Goal: Transaction & Acquisition: Register for event/course

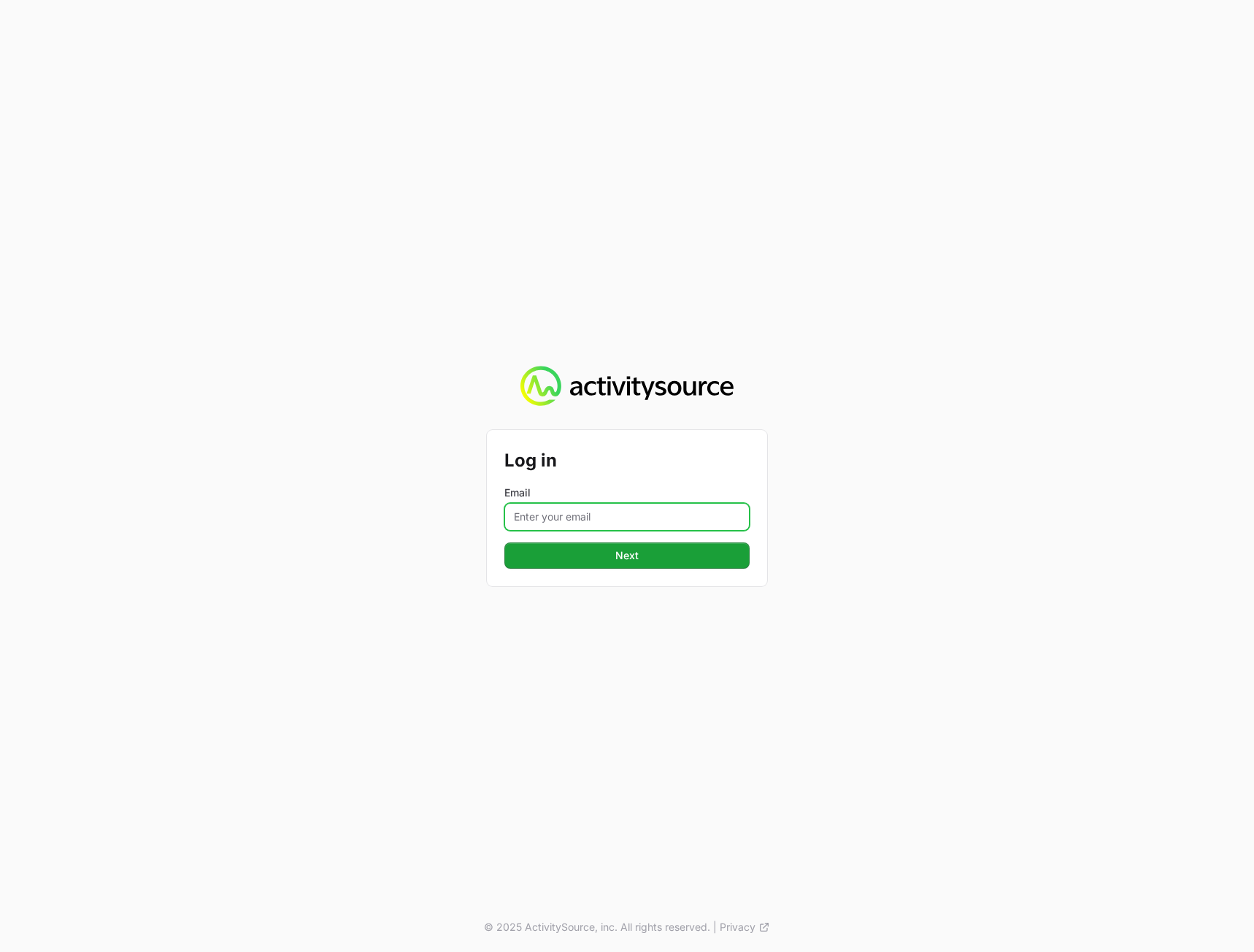
click at [593, 515] on input "Email" at bounding box center [627, 516] width 245 height 28
click at [559, 518] on input "Email" at bounding box center [627, 516] width 245 height 28
paste input "peter@activitysource.com"
type input "peter@activitysource.com"
drag, startPoint x: 920, startPoint y: 510, endPoint x: 753, endPoint y: 556, distance: 173.2
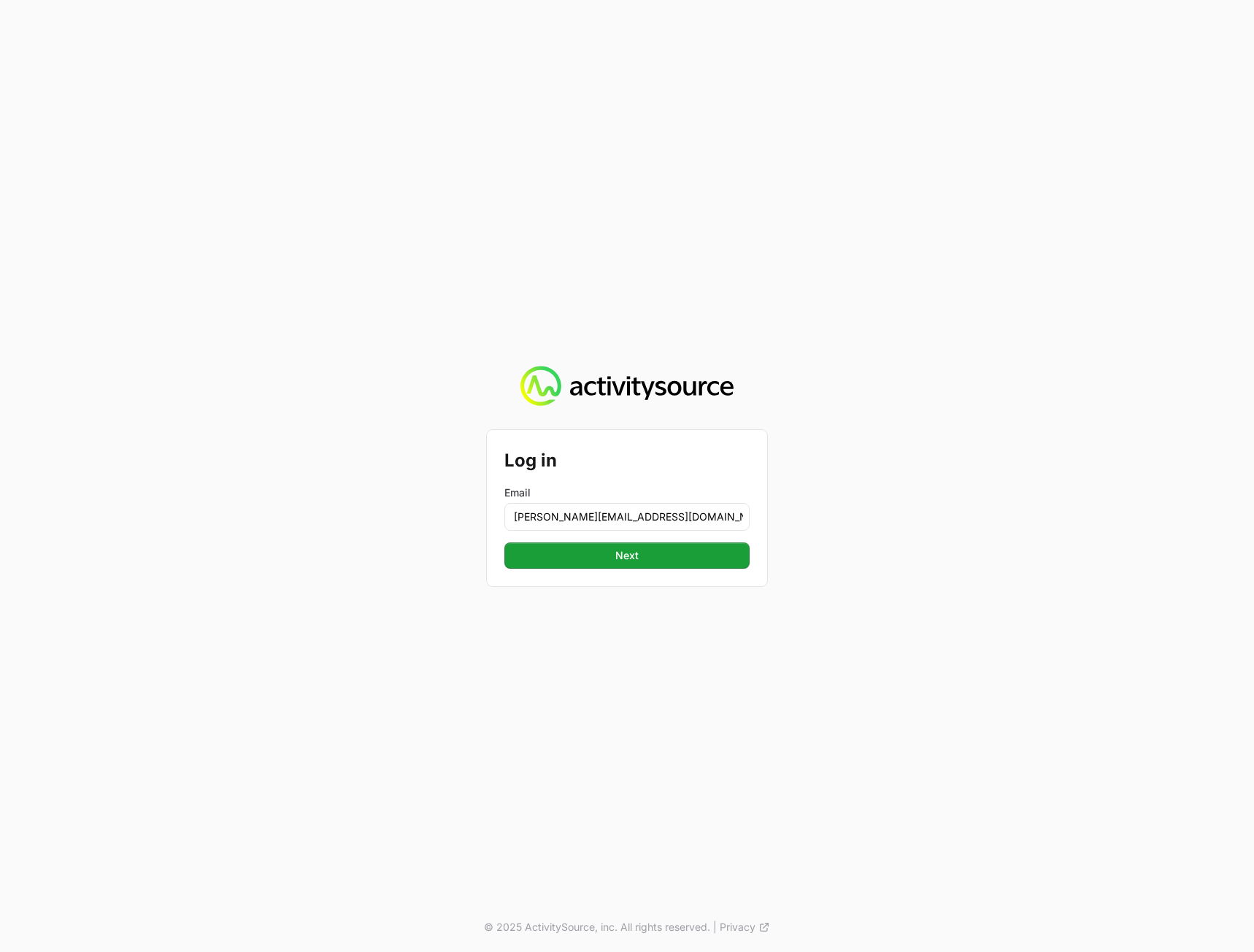
click at [919, 510] on div "Log in Email peter@activitysource.com Next Next © 2025 ActivitySource, inc. All…" at bounding box center [627, 476] width 1254 height 952
click at [740, 556] on span "Next" at bounding box center [627, 555] width 228 height 17
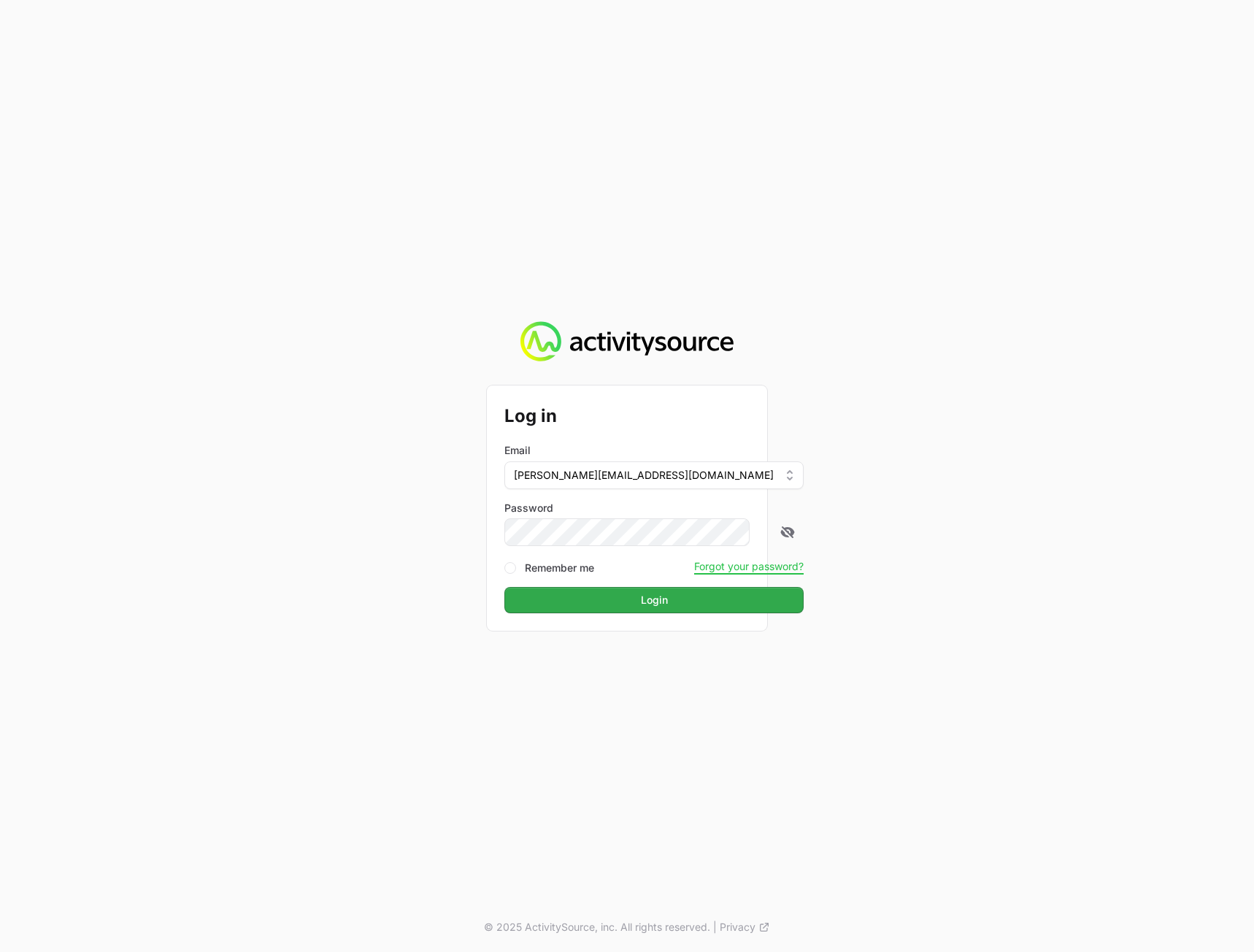
drag, startPoint x: 995, startPoint y: 471, endPoint x: 661, endPoint y: 587, distance: 353.6
click at [991, 473] on div "Log in Email peter@activitysource.com Password Remember me Forgot your password…" at bounding box center [627, 476] width 1254 height 952
click at [634, 596] on span "Login" at bounding box center [654, 599] width 282 height 17
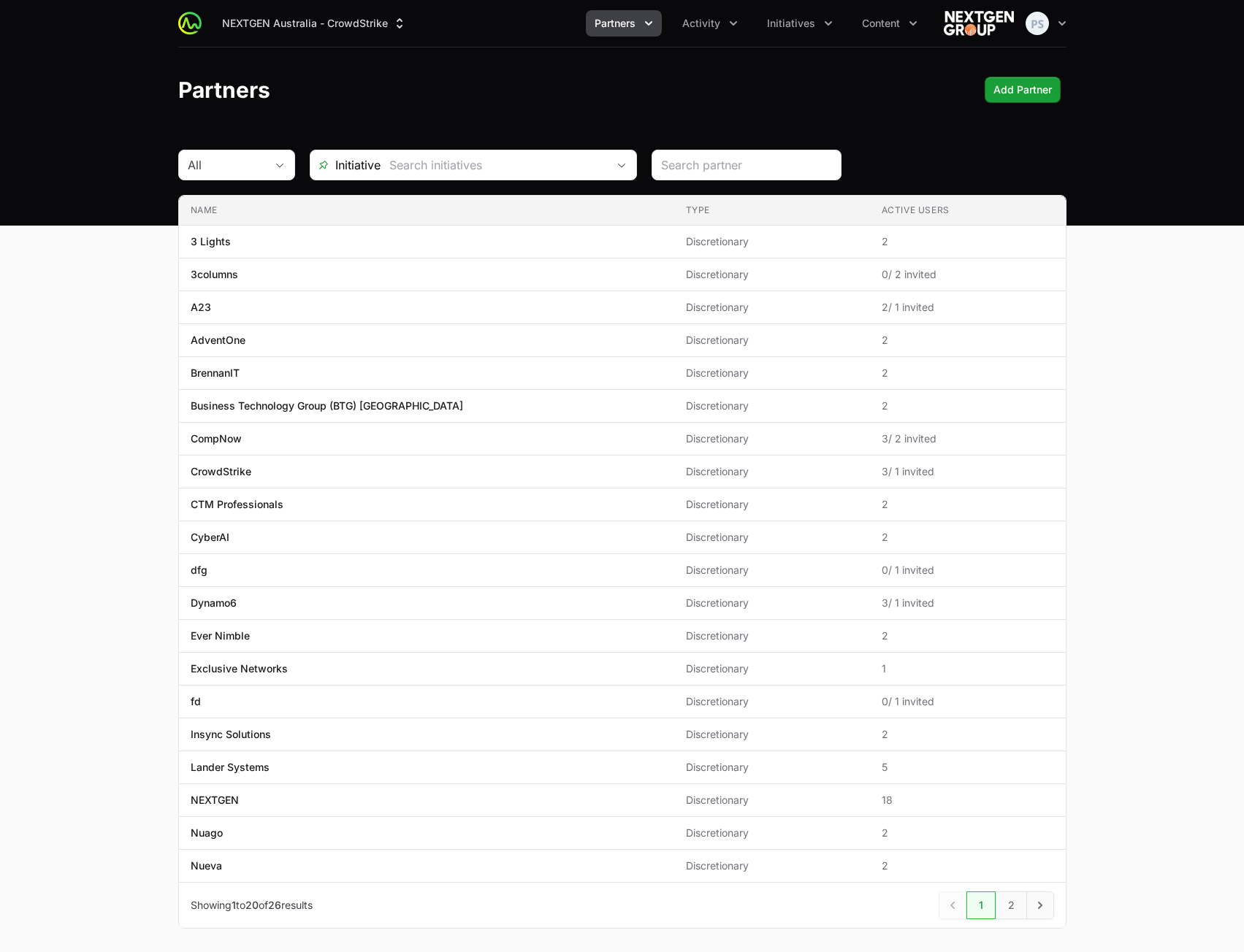
drag, startPoint x: 625, startPoint y: 96, endPoint x: 636, endPoint y: 91, distance: 12.1
click at [628, 94] on div "Partners Add Partner Add Partner" at bounding box center [622, 90] width 888 height 26
click at [767, 32] on button "Initiatives" at bounding box center [800, 23] width 83 height 26
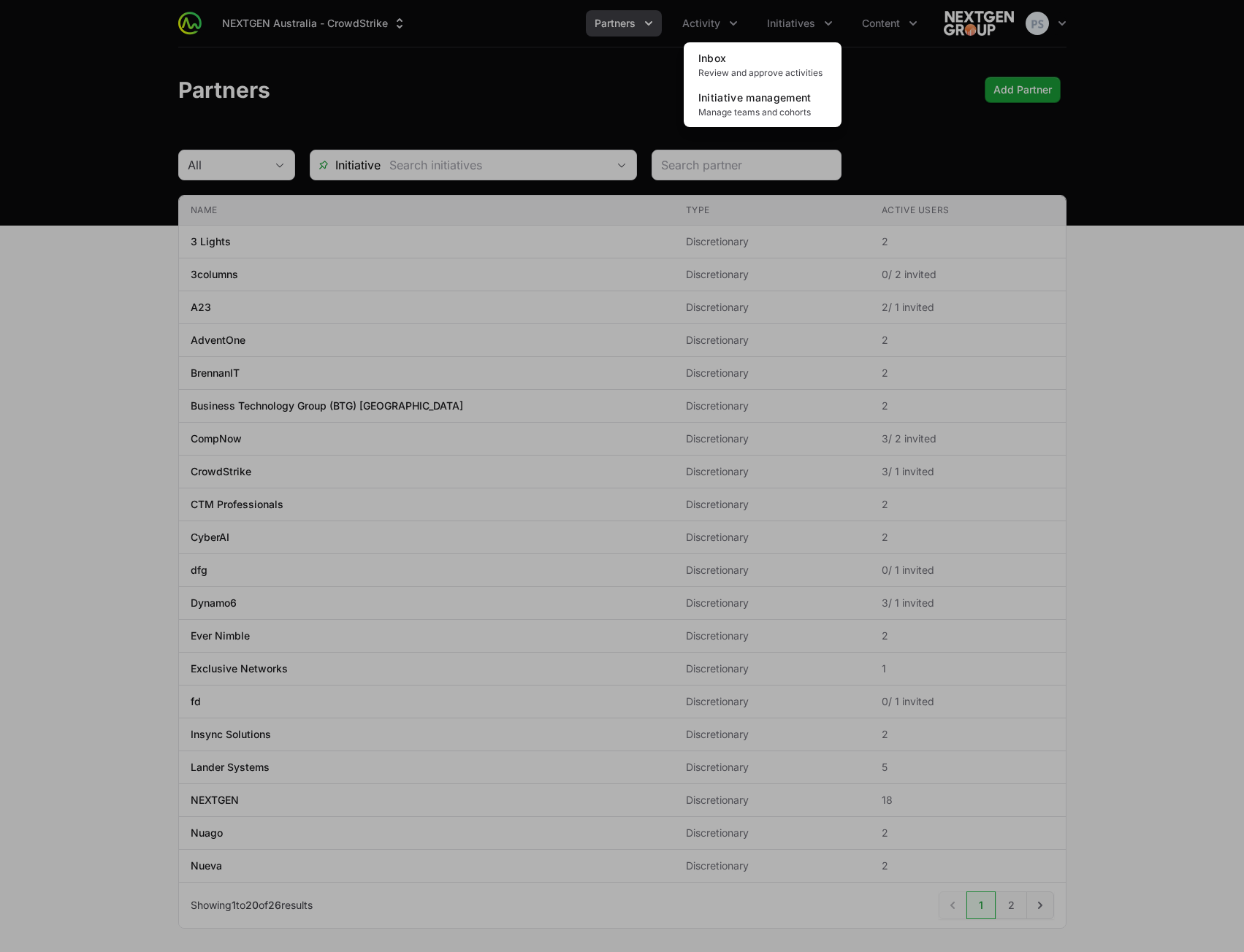
click at [705, 32] on div "Initiatives menu" at bounding box center [622, 476] width 1244 height 952
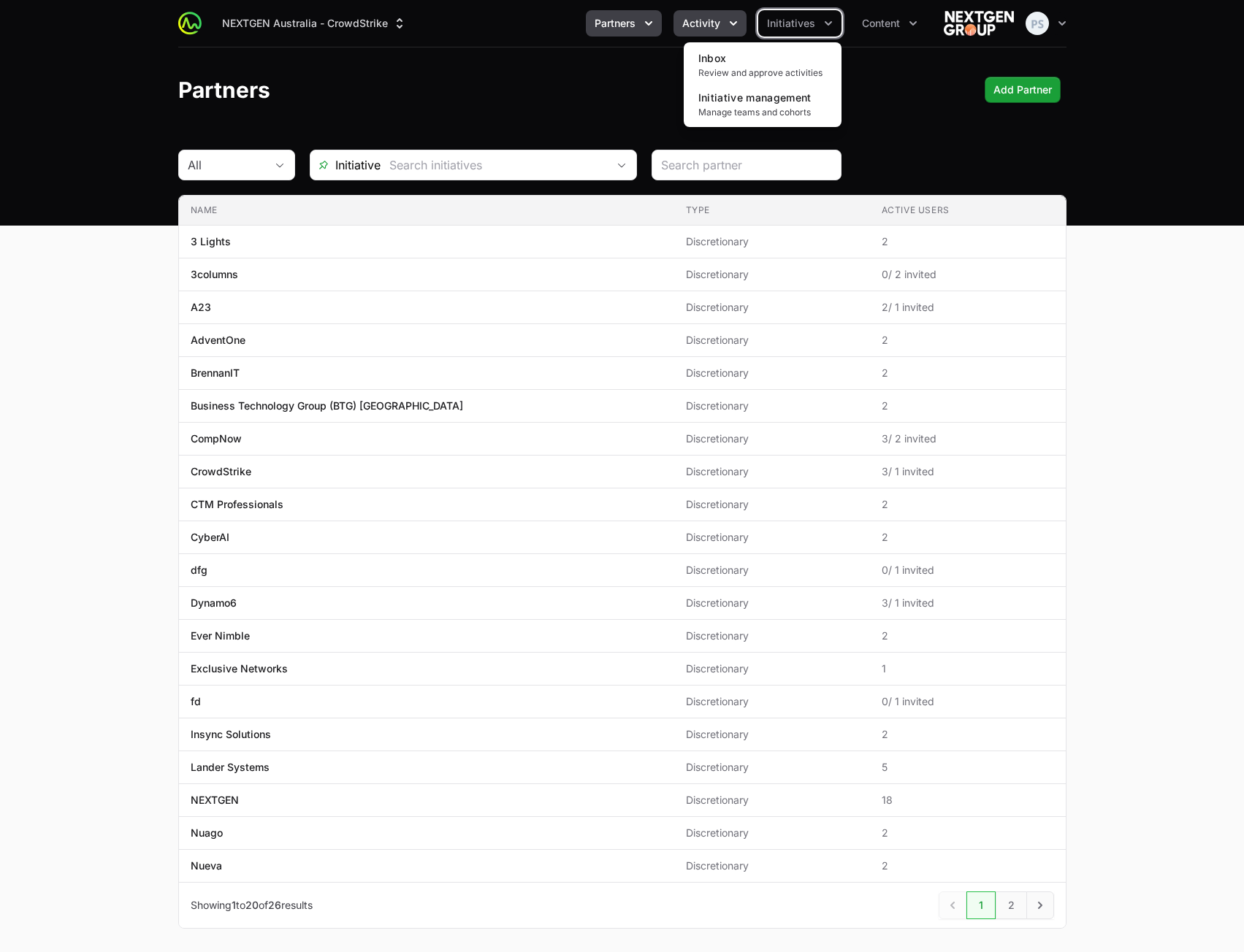
click at [705, 32] on button "Activity" at bounding box center [710, 23] width 73 height 26
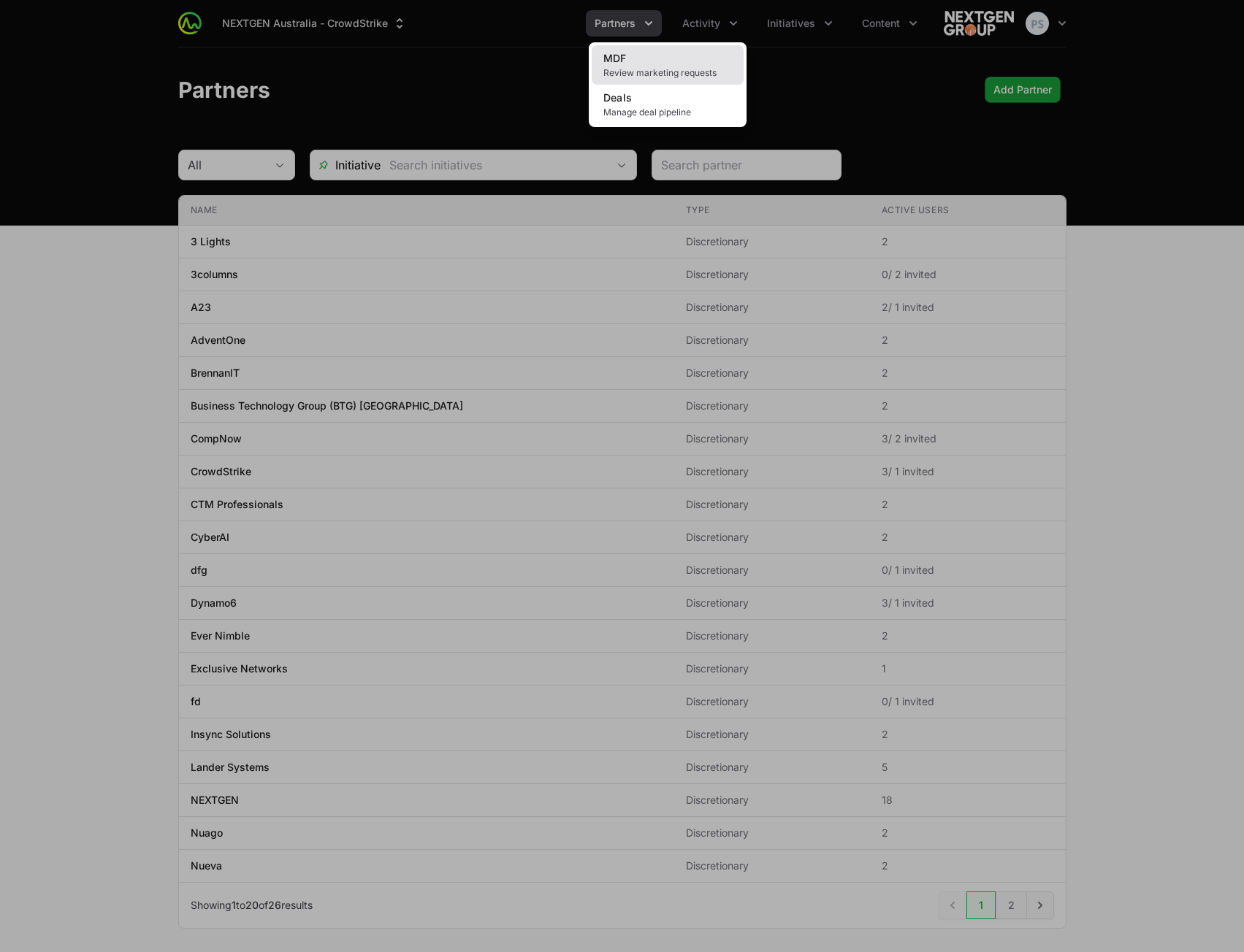
click at [702, 59] on link "MDF Review marketing requests" at bounding box center [667, 65] width 152 height 39
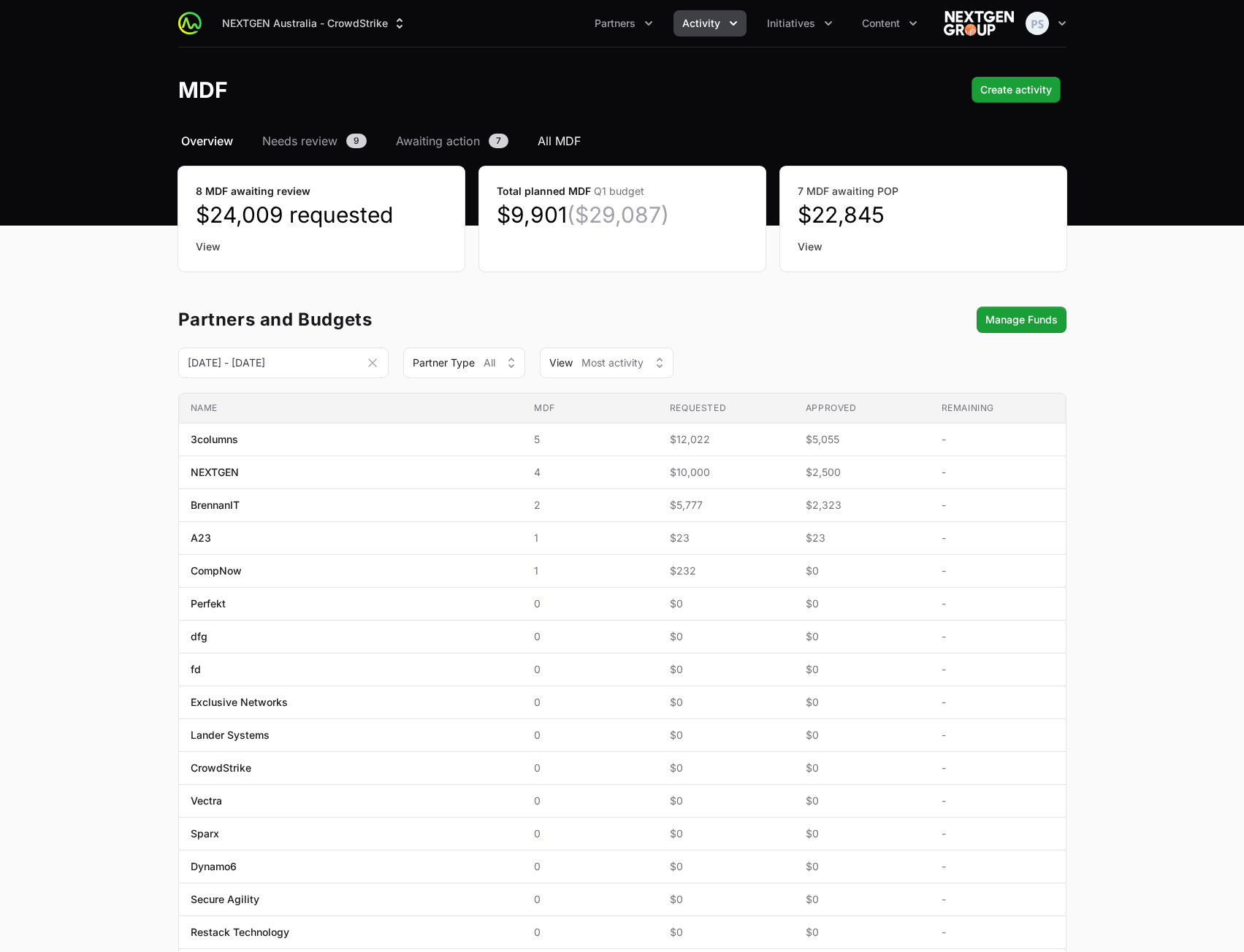
click at [563, 145] on span "All MDF" at bounding box center [559, 140] width 43 height 17
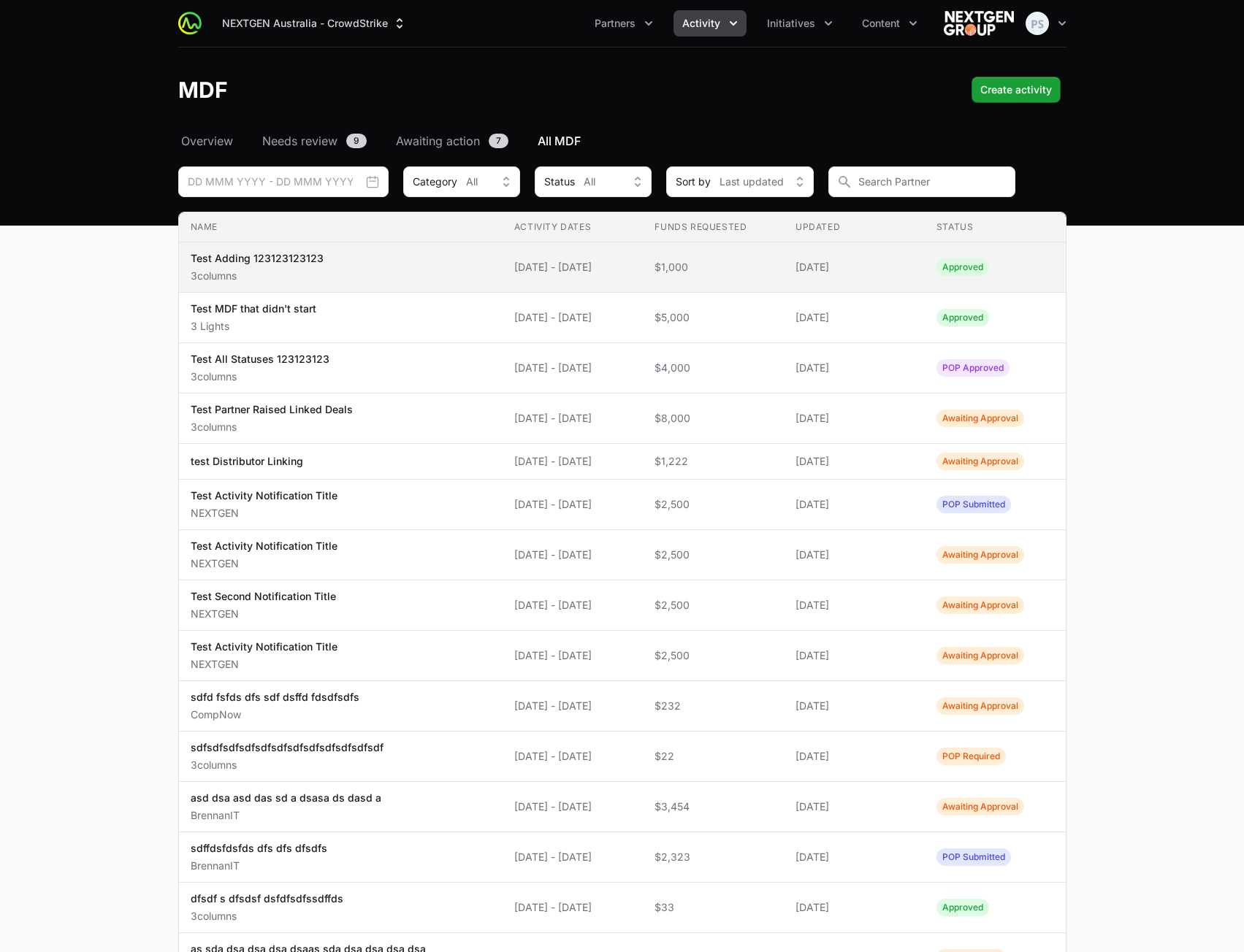
click at [925, 274] on td "Updated 09 Sep 2025" at bounding box center [854, 267] width 141 height 51
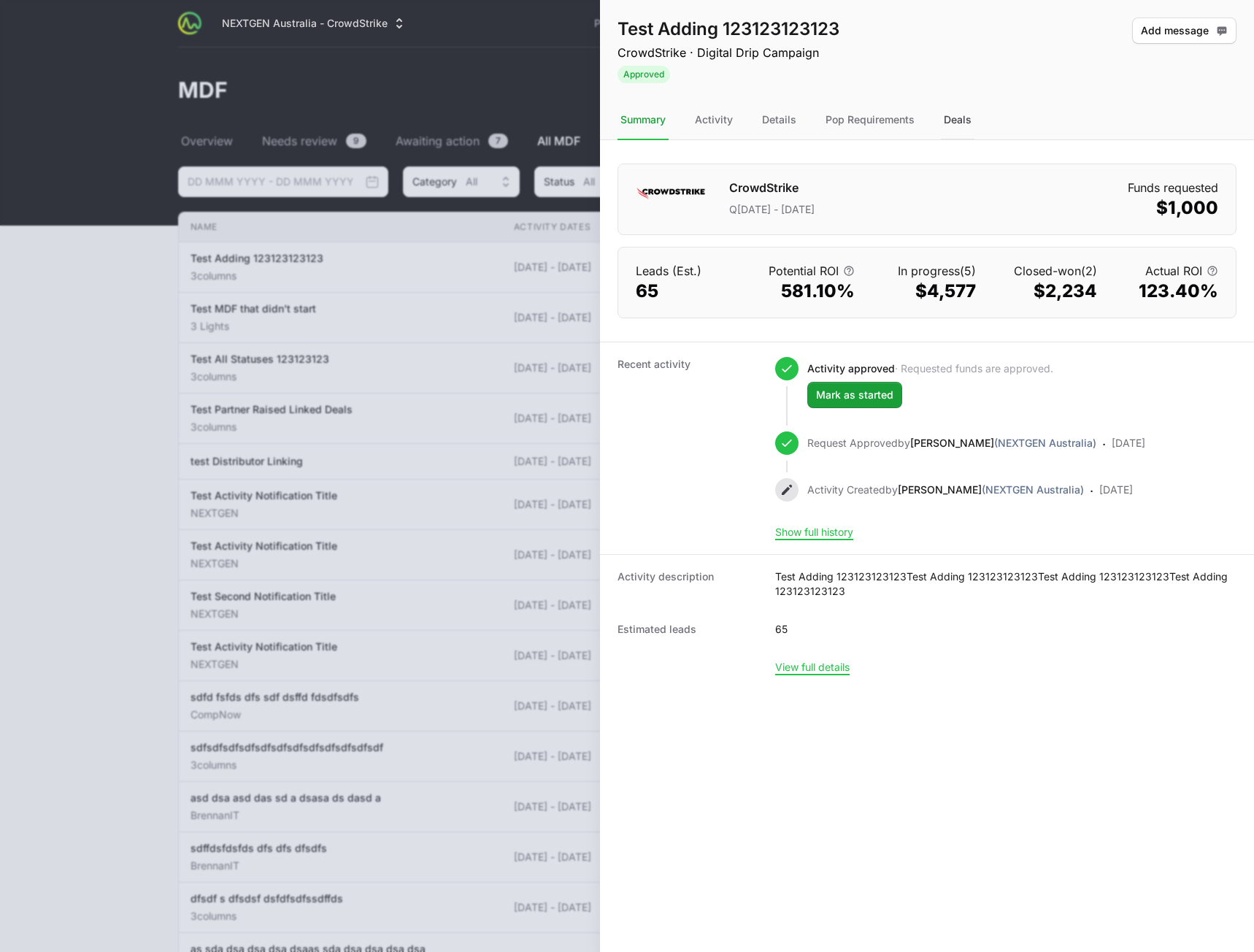
click at [947, 121] on div "Deals" at bounding box center [957, 120] width 33 height 39
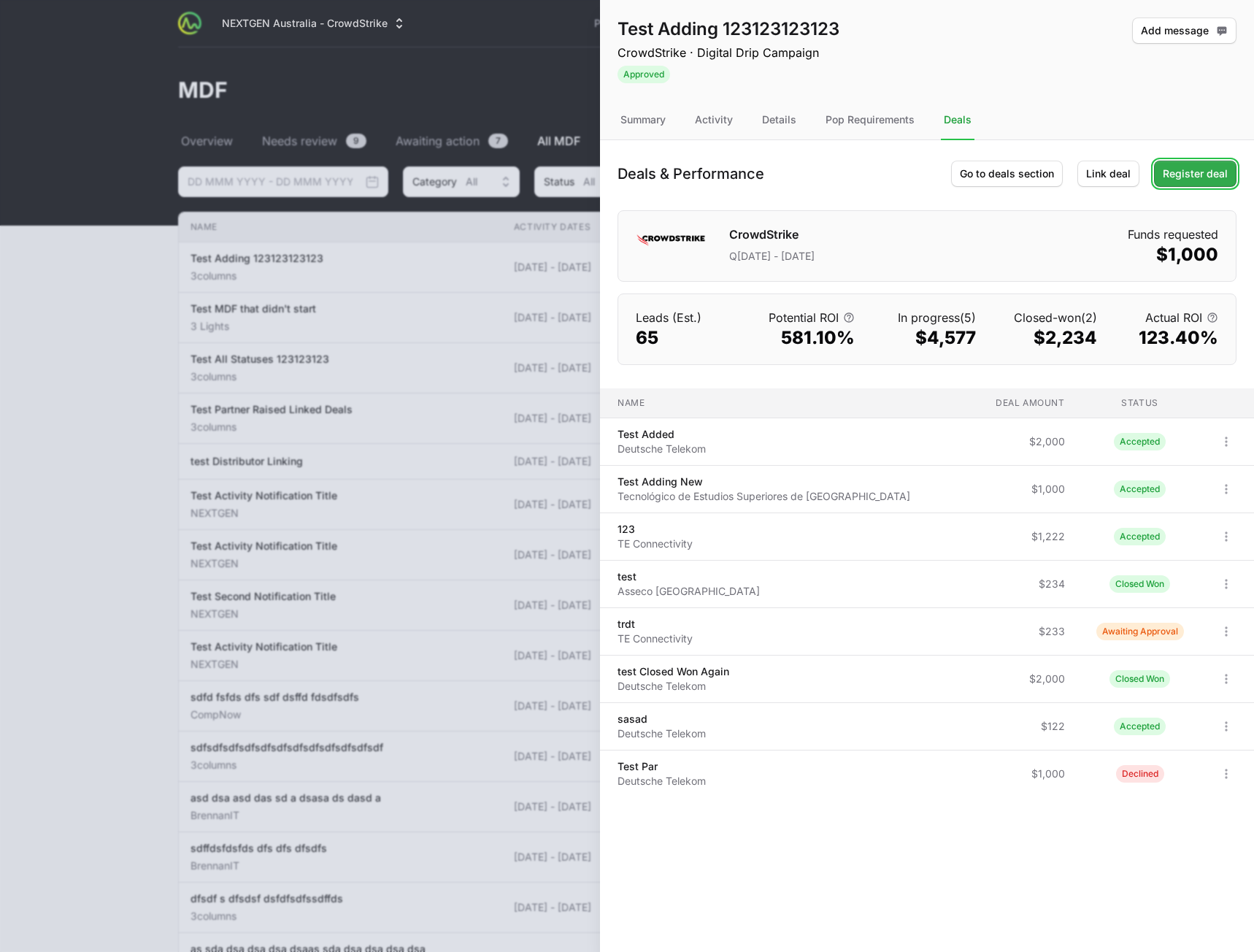
click at [1222, 177] on span "Register deal" at bounding box center [1195, 174] width 65 height 17
click at [992, 173] on span "Go to deals section" at bounding box center [1007, 174] width 94 height 17
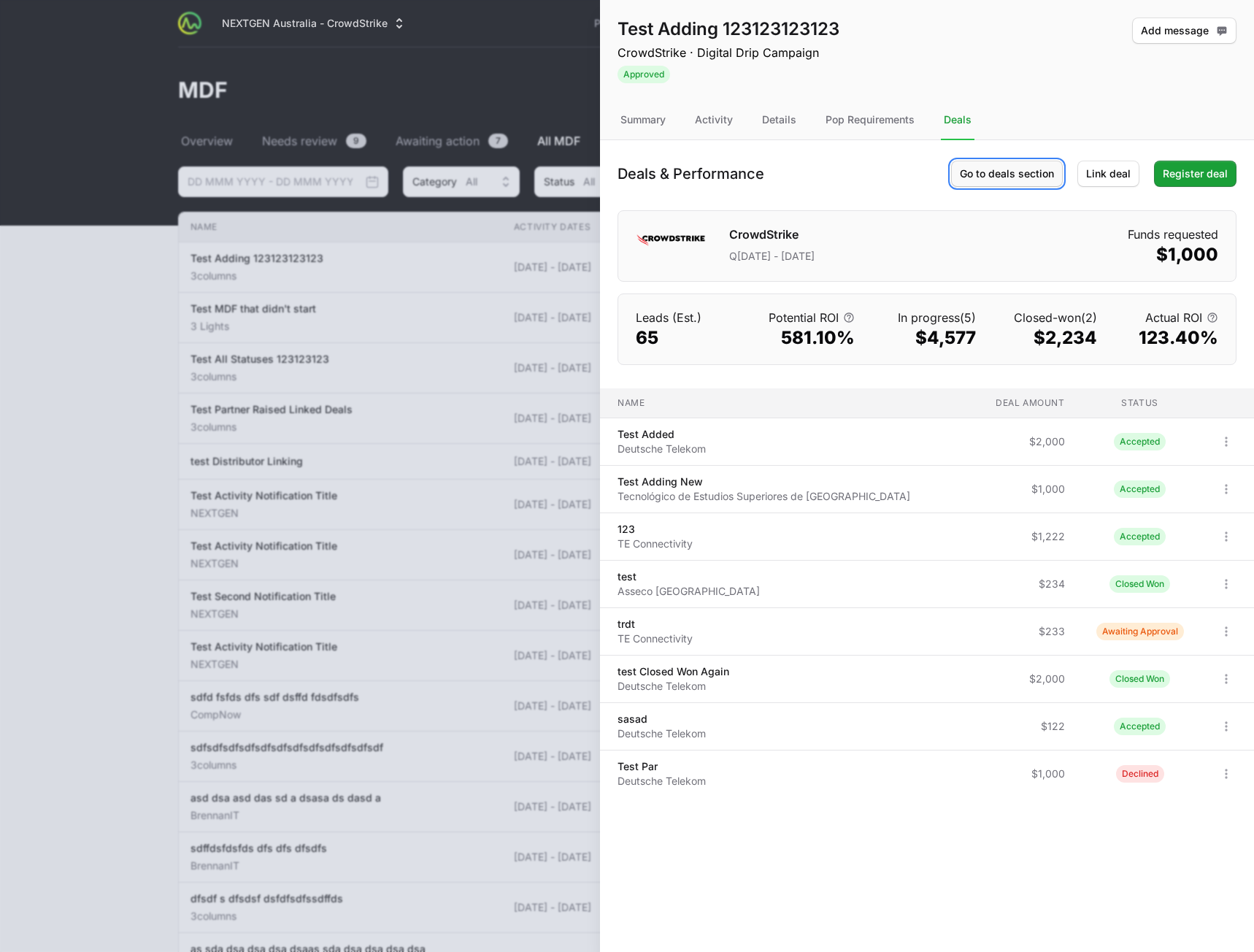
click at [992, 173] on span "Go to deals section" at bounding box center [1007, 174] width 94 height 17
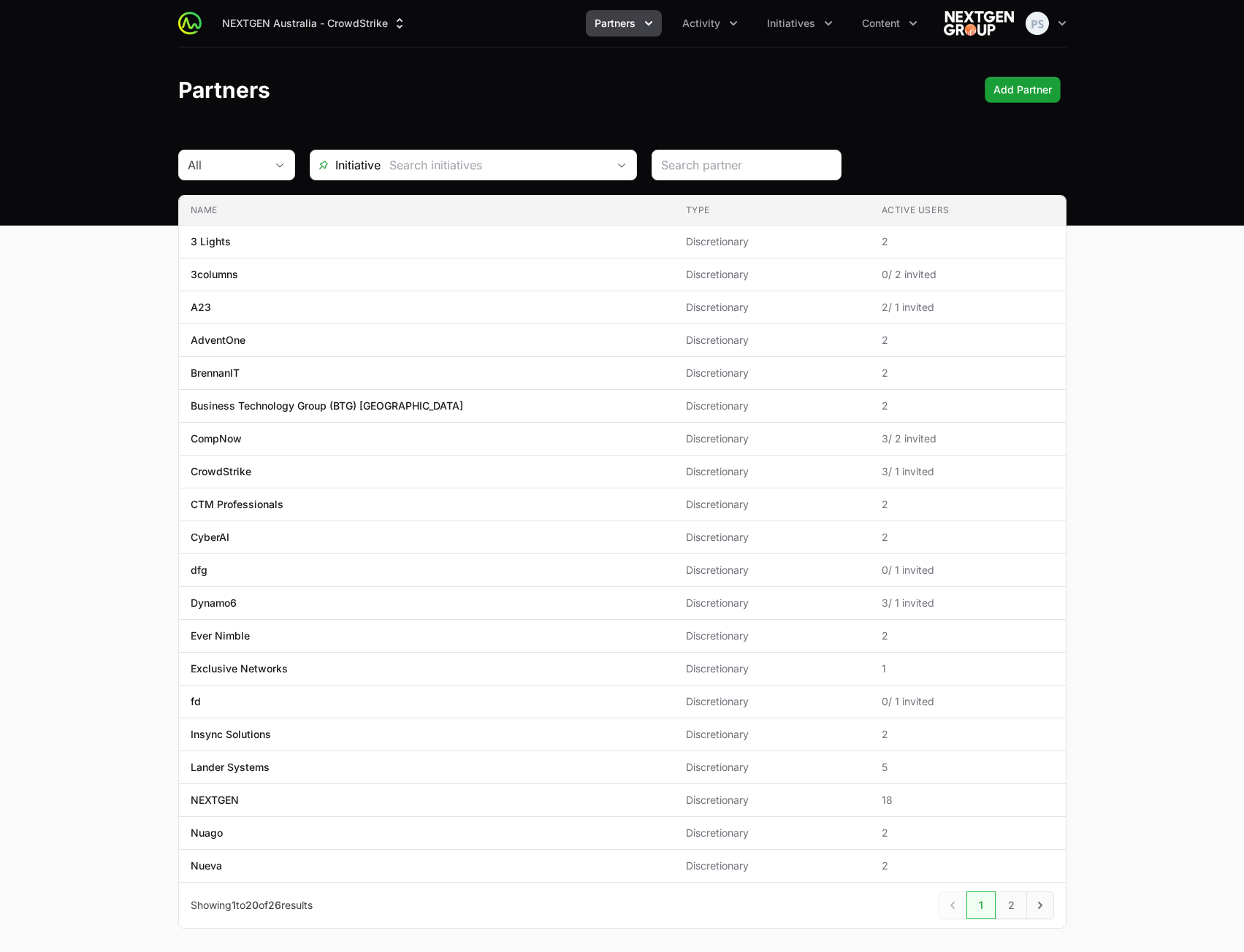
click at [1183, 250] on main "All Initiative Name Type Active Users Name 3 Lights Type Discretionary Active U…" at bounding box center [622, 556] width 1244 height 814
click at [468, 77] on div "Partners Add Partner Add Partner" at bounding box center [622, 90] width 888 height 26
click at [693, 35] on div "NEXTGEN Australia - CrowdStrike Partners Activity Initiatives Content Open user…" at bounding box center [622, 23] width 888 height 47
click at [691, 30] on span "Activity" at bounding box center [701, 23] width 38 height 14
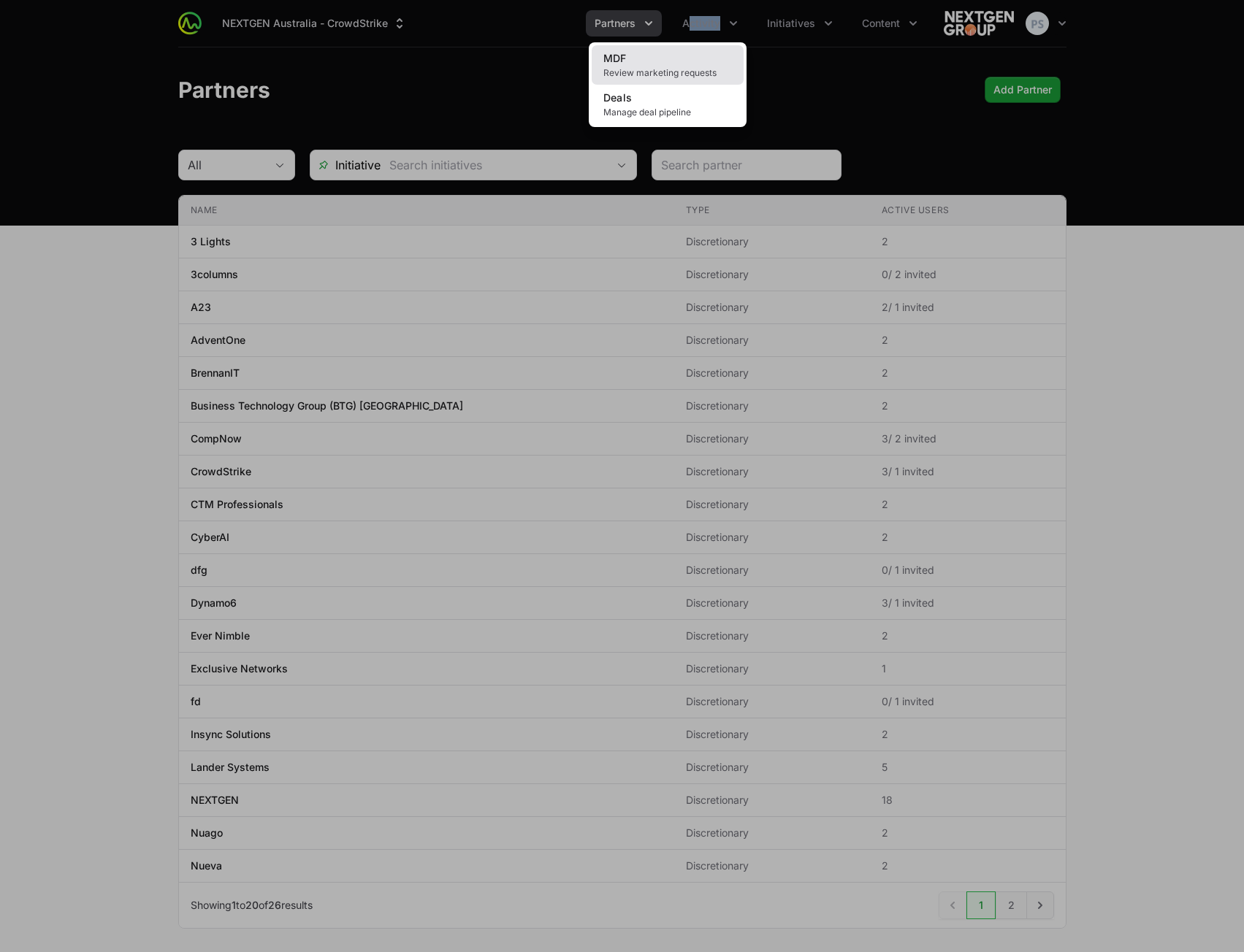
click at [685, 53] on link "MDF Review marketing requests" at bounding box center [667, 65] width 152 height 39
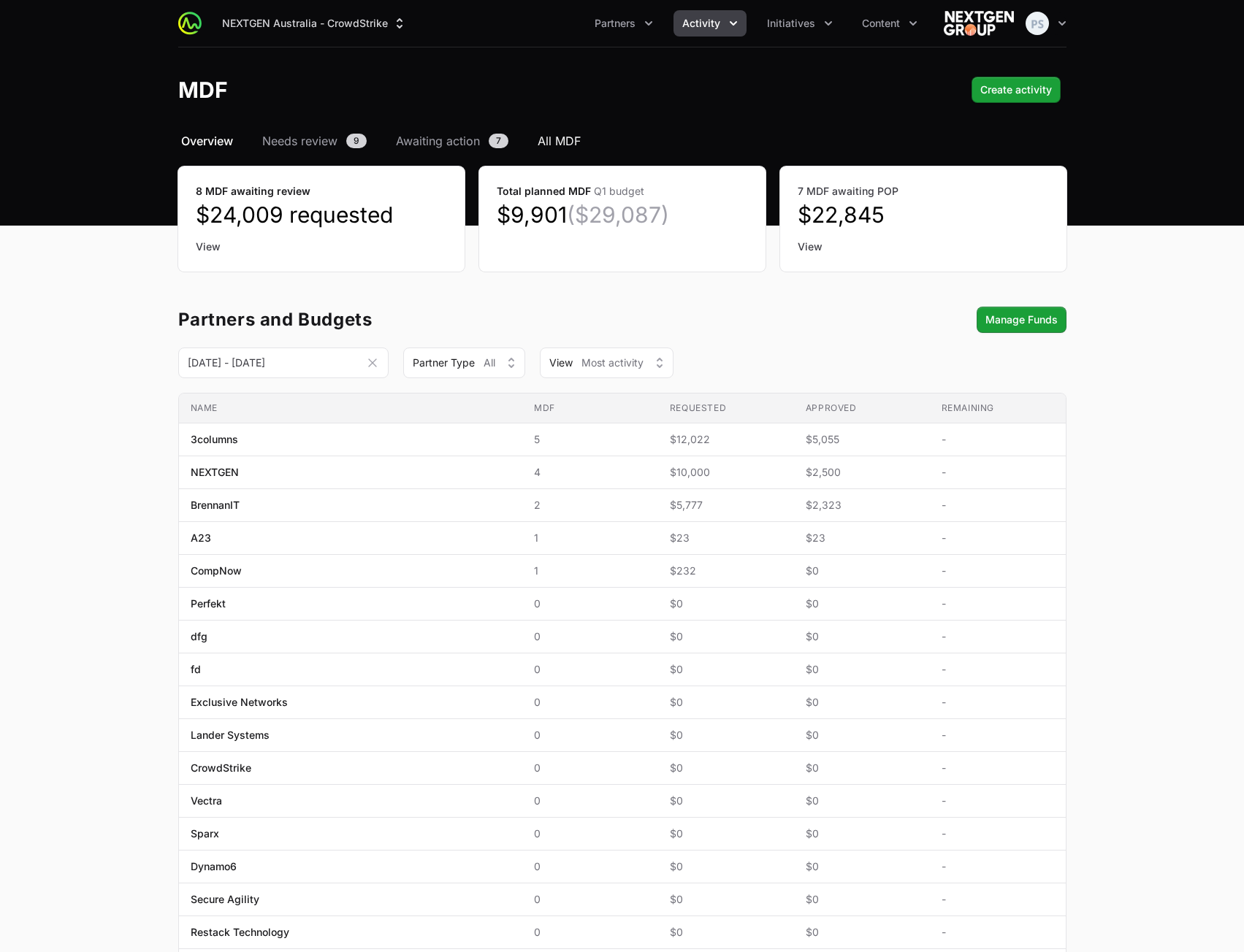
click at [552, 139] on span "All MDF" at bounding box center [559, 140] width 43 height 17
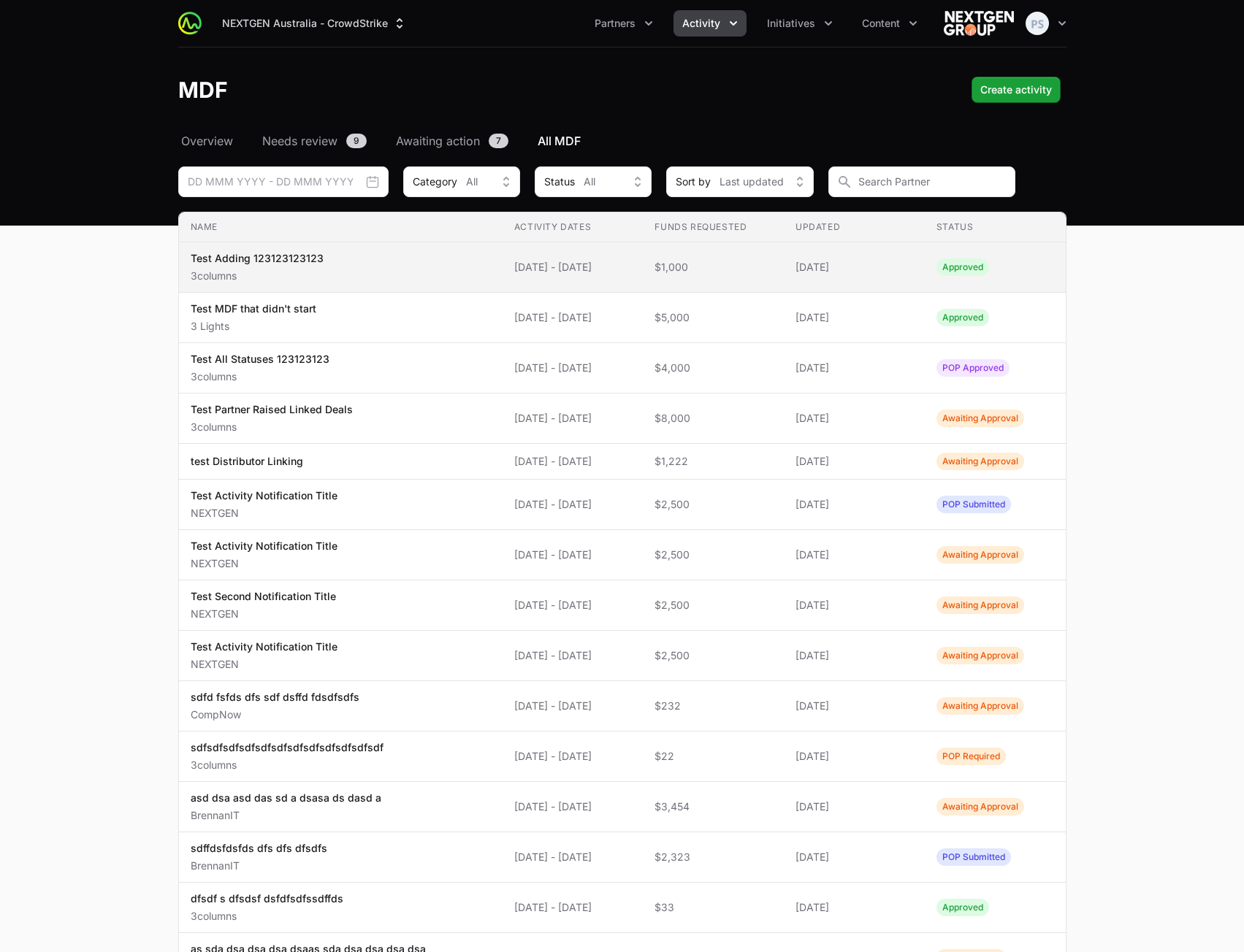
click at [539, 277] on td "Activity Dates [DATE] - [DATE]" at bounding box center [573, 267] width 141 height 51
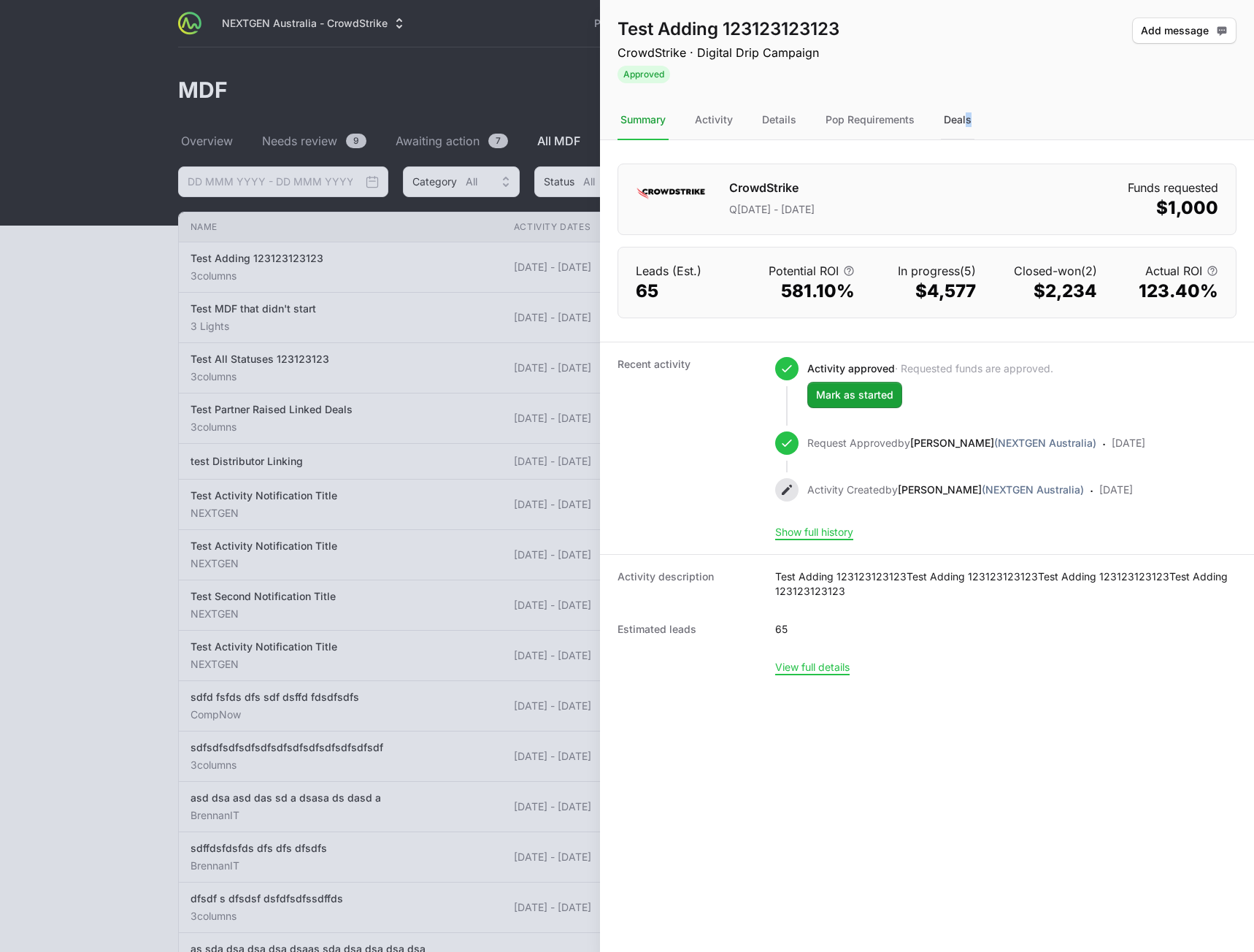
click at [963, 125] on div "Deals" at bounding box center [957, 120] width 33 height 39
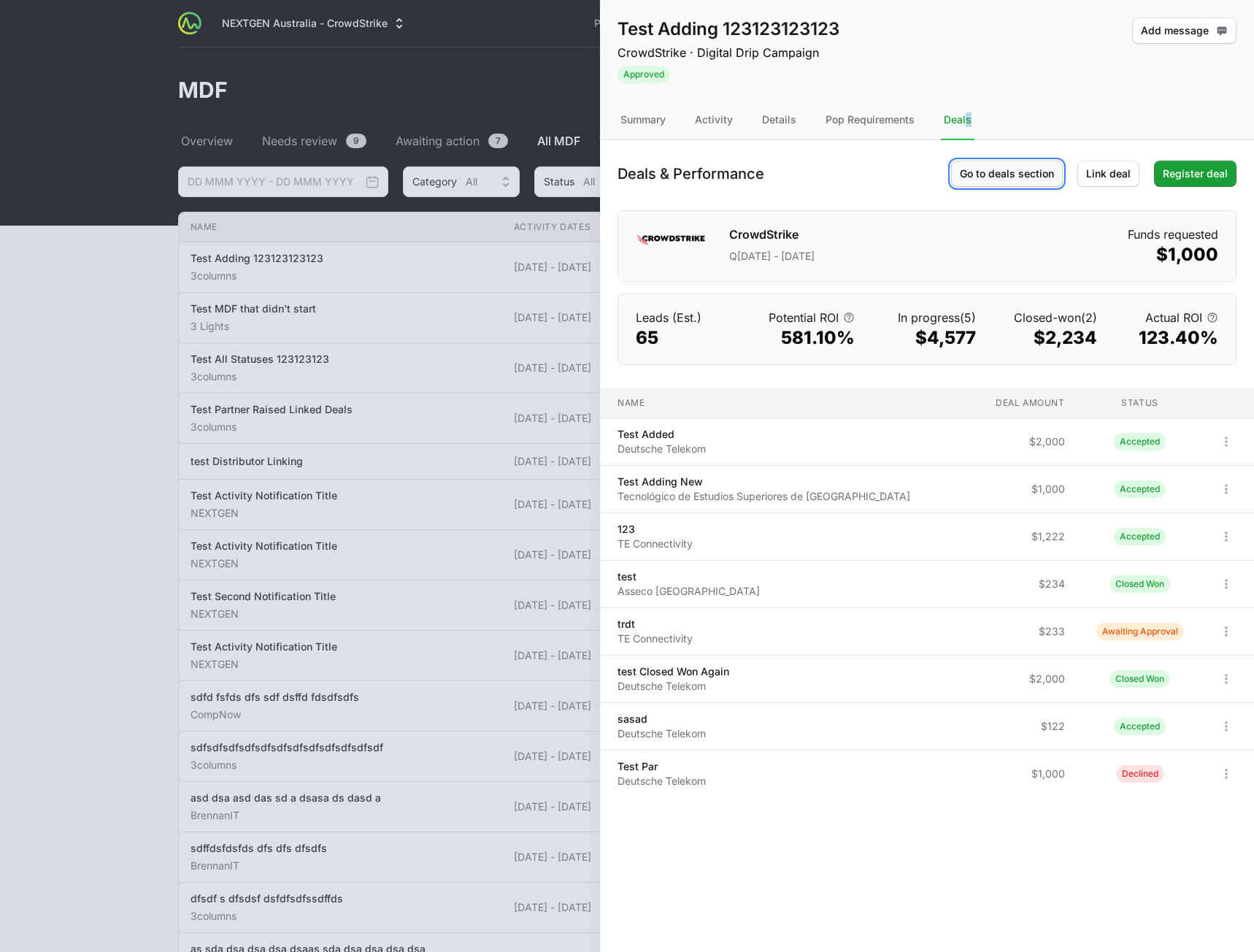
click at [1017, 174] on span "Go to deals section" at bounding box center [1007, 174] width 94 height 17
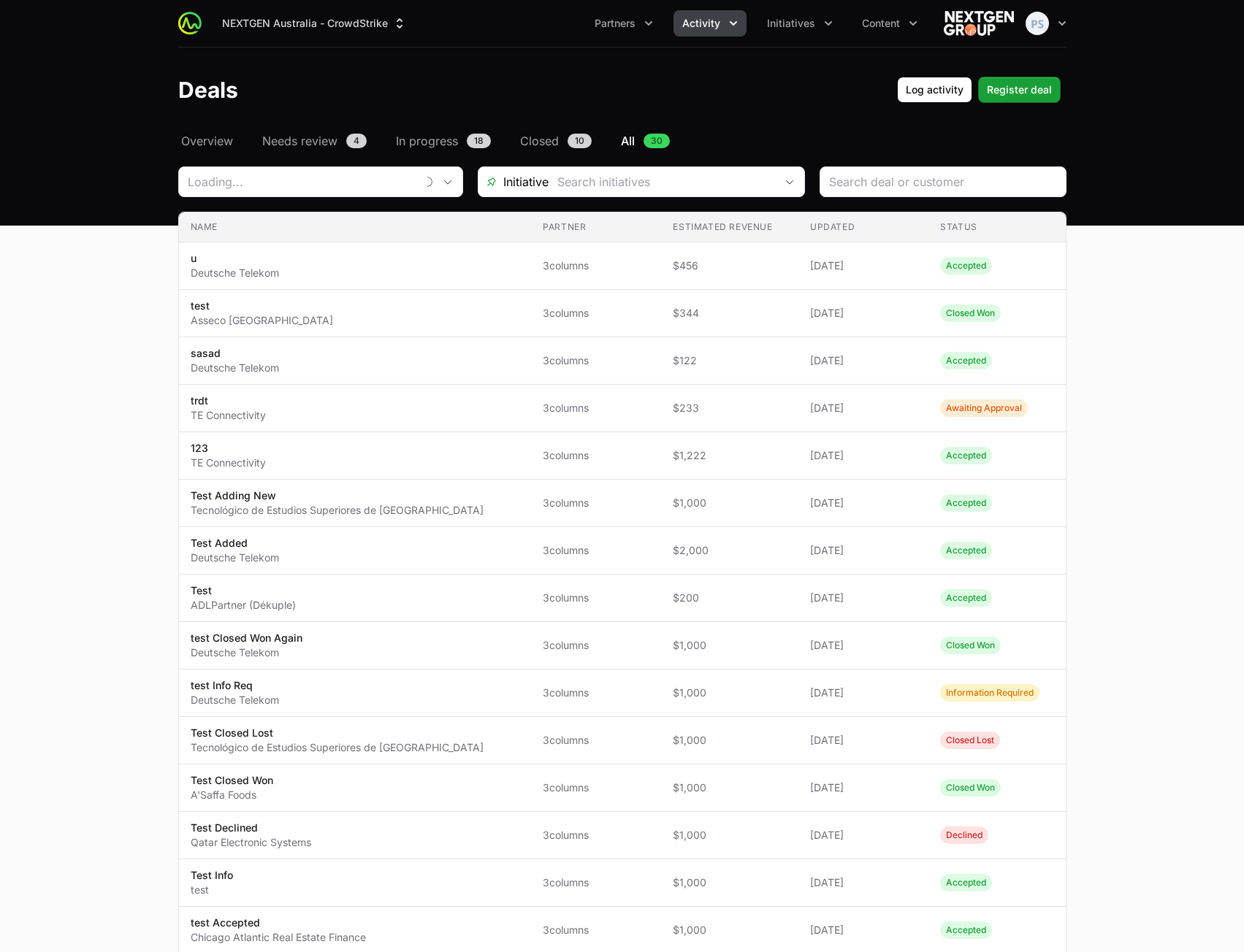
type input "3columns"
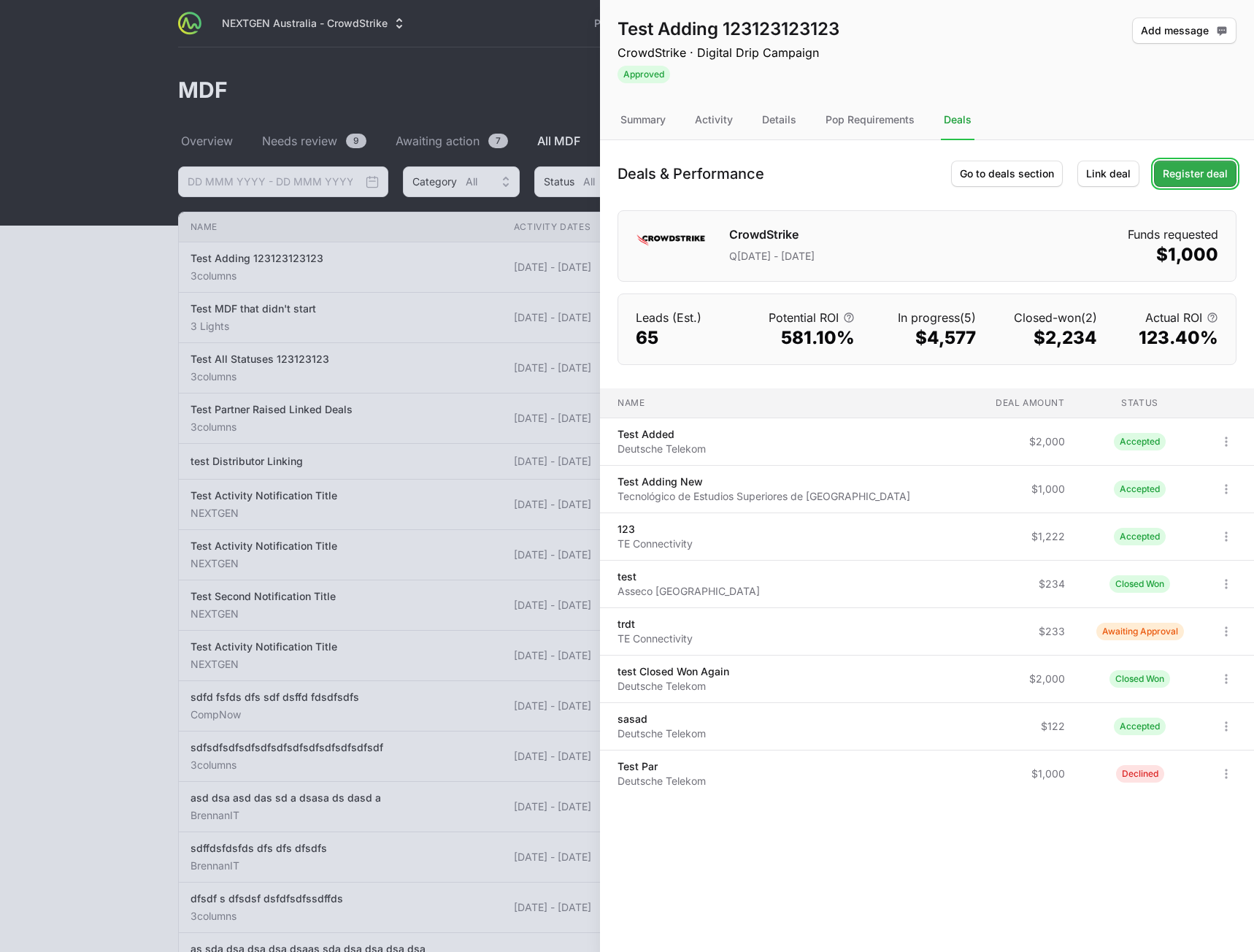
click at [1209, 174] on span "Register deal" at bounding box center [1195, 174] width 65 height 17
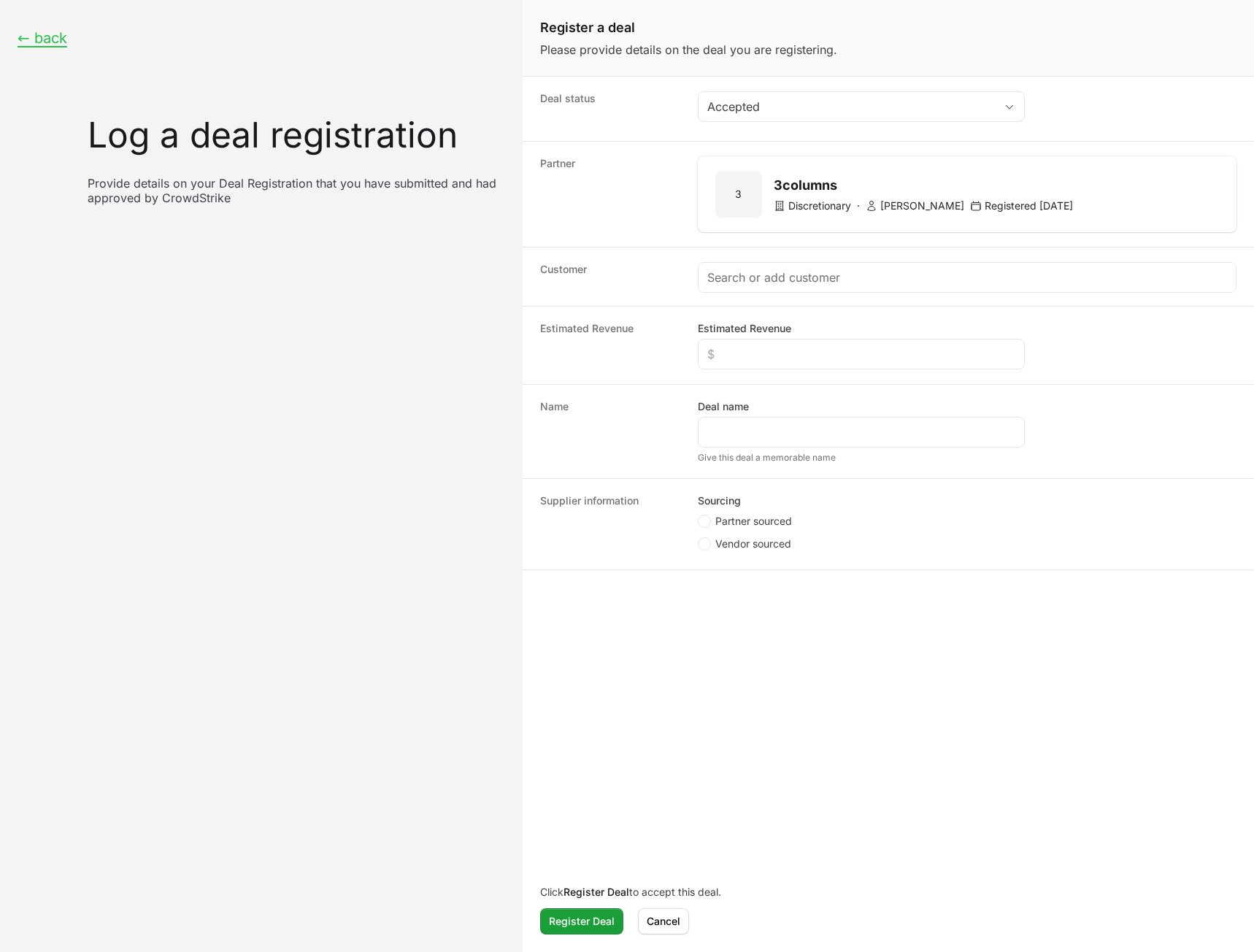
click at [800, 303] on div "Customer" at bounding box center [888, 276] width 732 height 59
click at [799, 286] on div "Create activity form" at bounding box center [967, 277] width 538 height 29
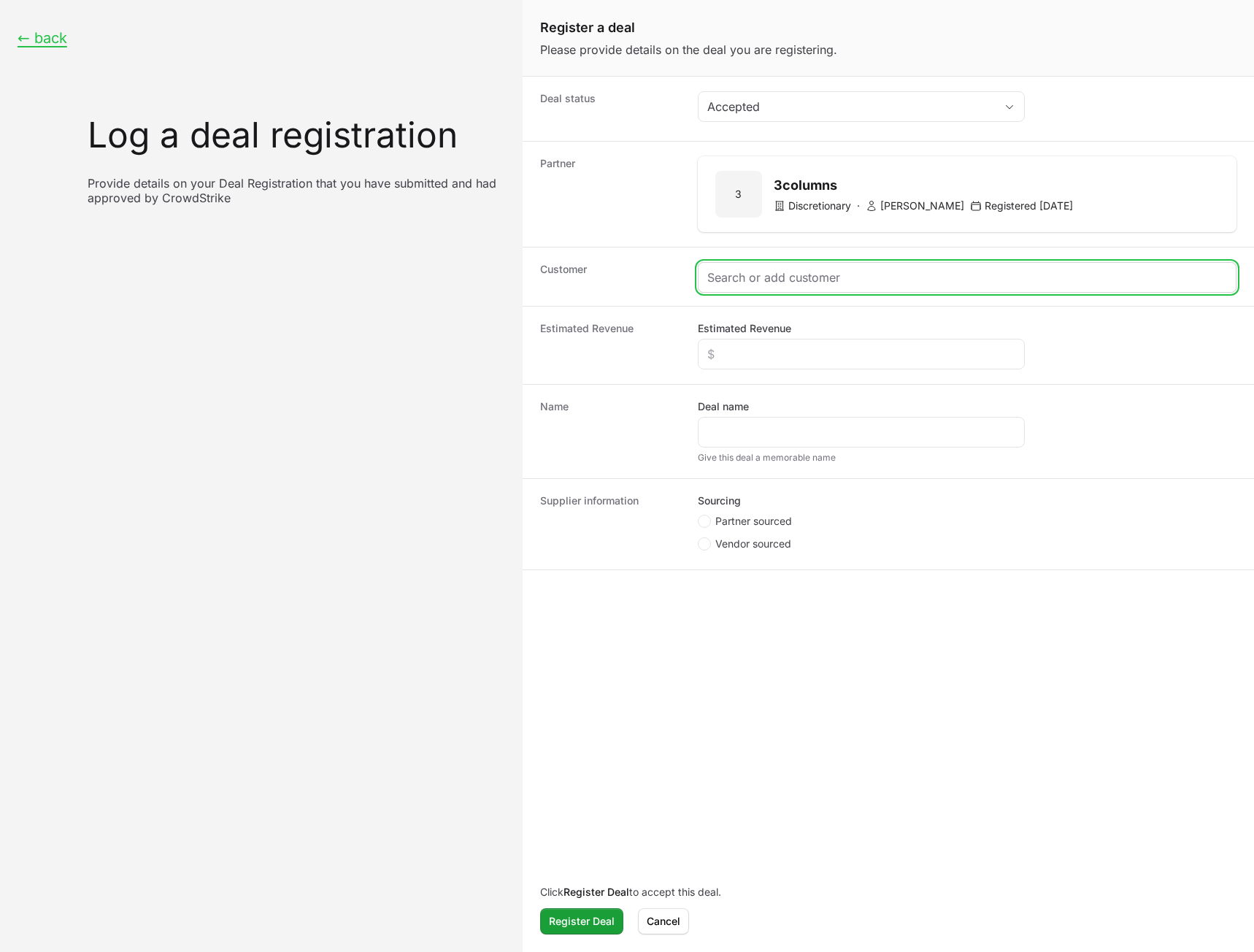
click at [796, 272] on input "Create activity form" at bounding box center [967, 277] width 519 height 17
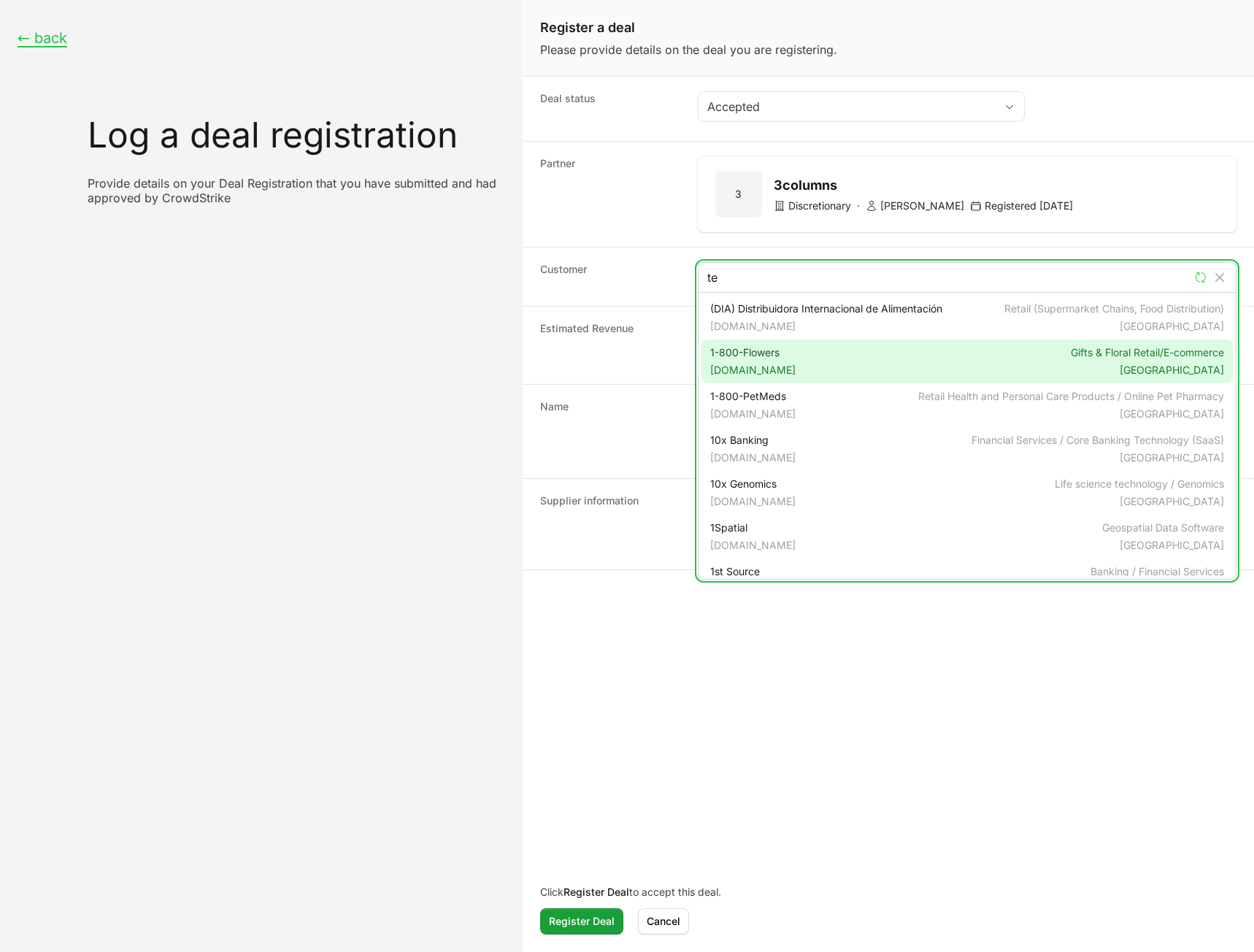
type input "te"
click at [780, 367] on span "[DOMAIN_NAME]" at bounding box center [753, 370] width 85 height 14
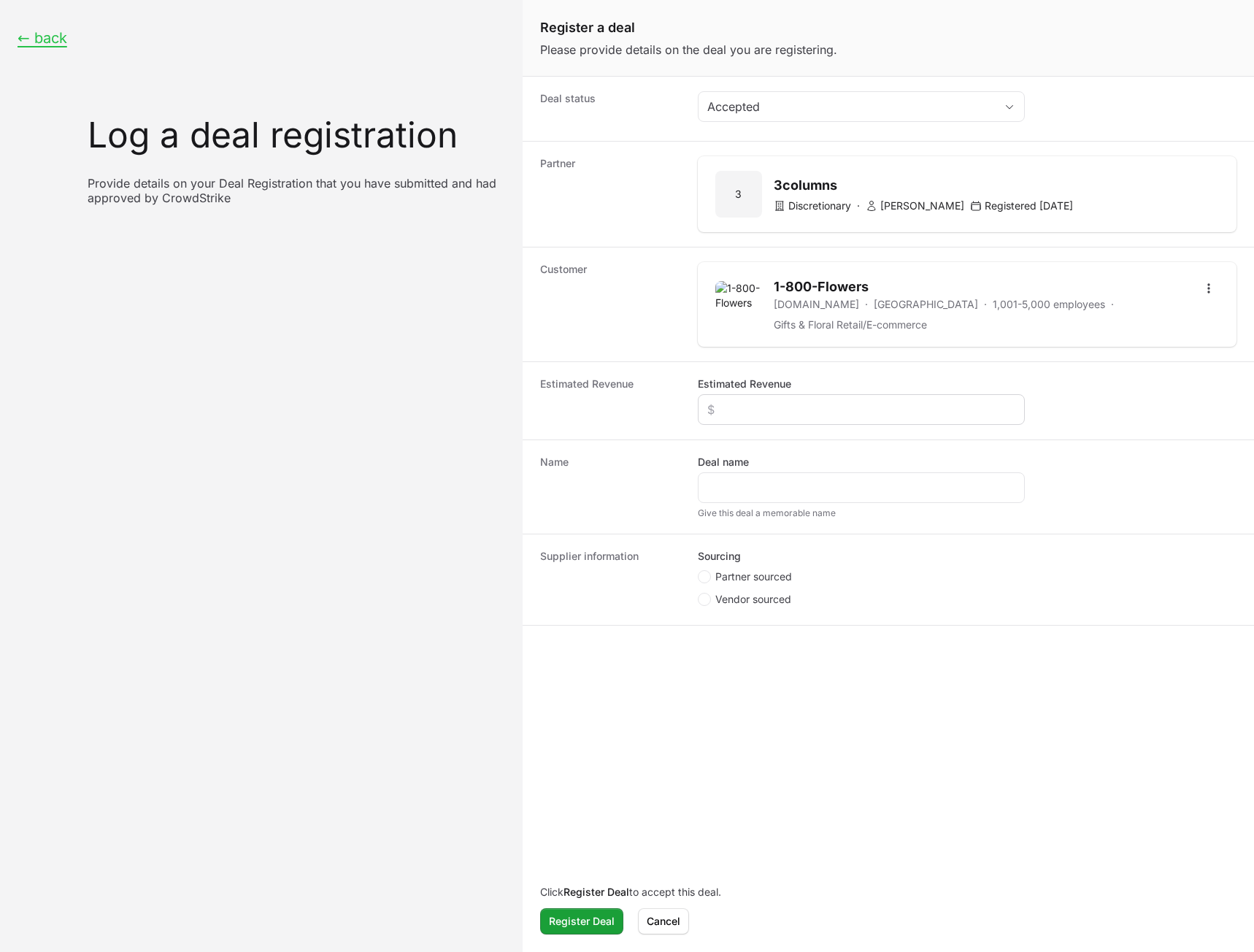
click at [763, 424] on div "Create activity form" at bounding box center [861, 409] width 327 height 31
click at [763, 417] on input "Estimated Revenue" at bounding box center [861, 409] width 308 height 17
type input "$123"
click at [767, 489] on input "Deal name" at bounding box center [861, 487] width 308 height 17
type input "123"
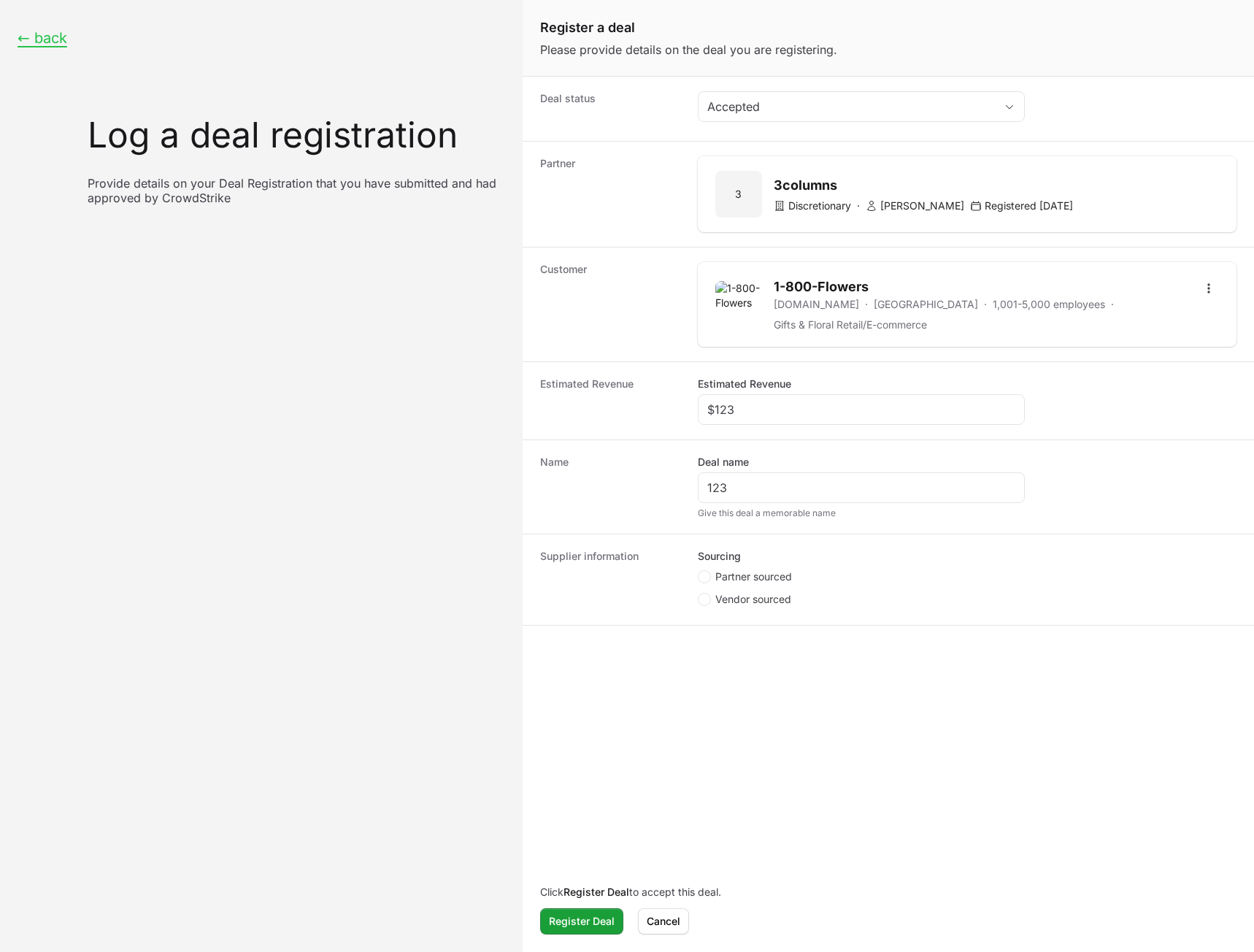
click at [728, 578] on span "Partner sourced" at bounding box center [754, 576] width 77 height 14
click at [699, 572] on input "Partner sourced" at bounding box center [698, 571] width 2 height 2
radio input "true"
drag, startPoint x: 753, startPoint y: 670, endPoint x: 757, endPoint y: 677, distance: 8.1
click at [753, 671] on div "Deal registration code To get your deal registration code, you must first regis…" at bounding box center [861, 660] width 327 height 76
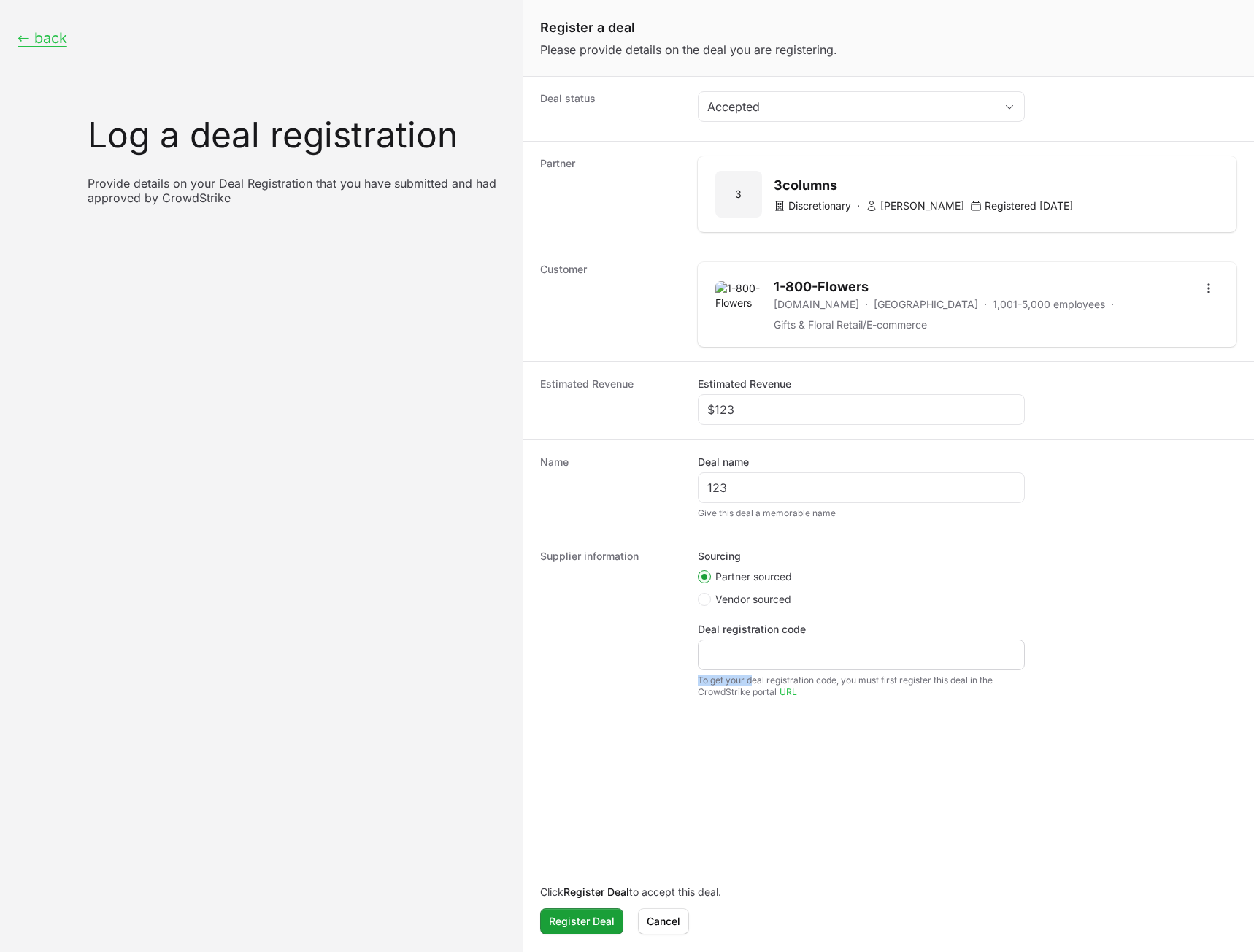
click at [741, 665] on div "Create activity form" at bounding box center [861, 655] width 327 height 31
click at [737, 656] on input "Deal registration code" at bounding box center [861, 655] width 308 height 17
type input "123"
click at [587, 923] on span "Register Deal" at bounding box center [581, 921] width 66 height 17
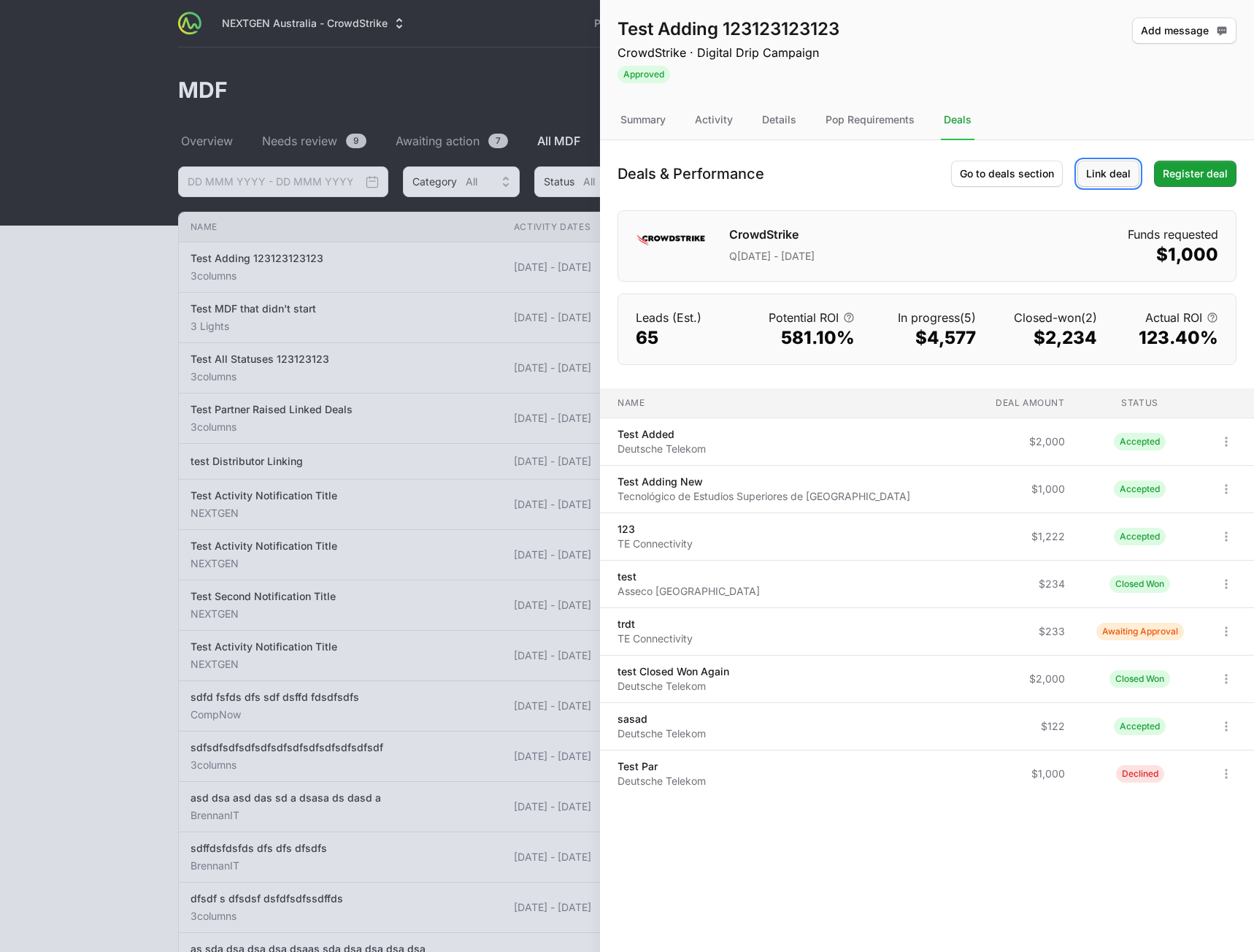
click at [1116, 172] on span "Link deal" at bounding box center [1108, 174] width 45 height 17
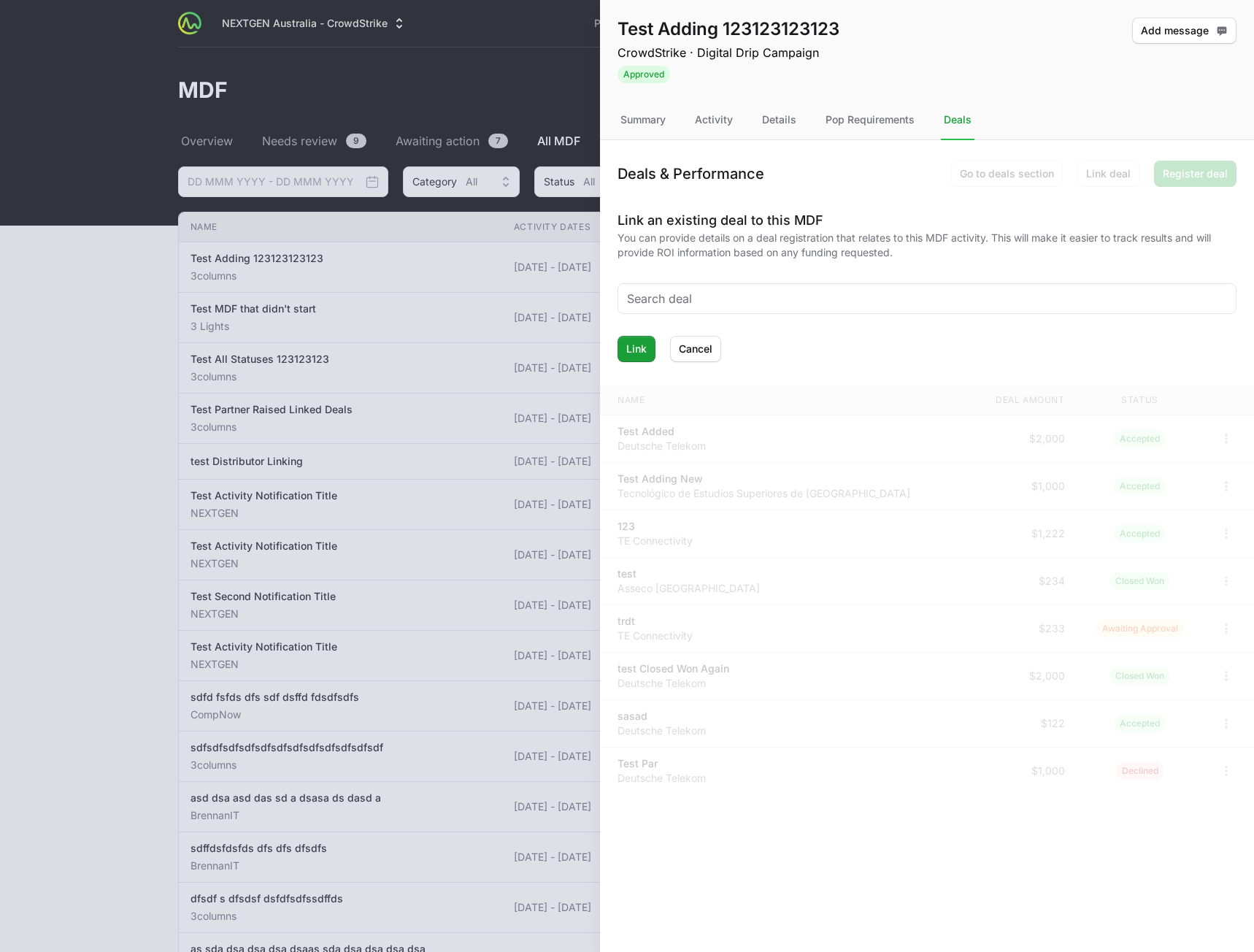
drag, startPoint x: 778, startPoint y: 322, endPoint x: 784, endPoint y: 302, distance: 20.9
click at [778, 321] on form "Link an existing deal to this MDF You can provide details on a deal registratio…" at bounding box center [927, 285] width 619 height 152
click at [784, 302] on input "text" at bounding box center [927, 298] width 600 height 17
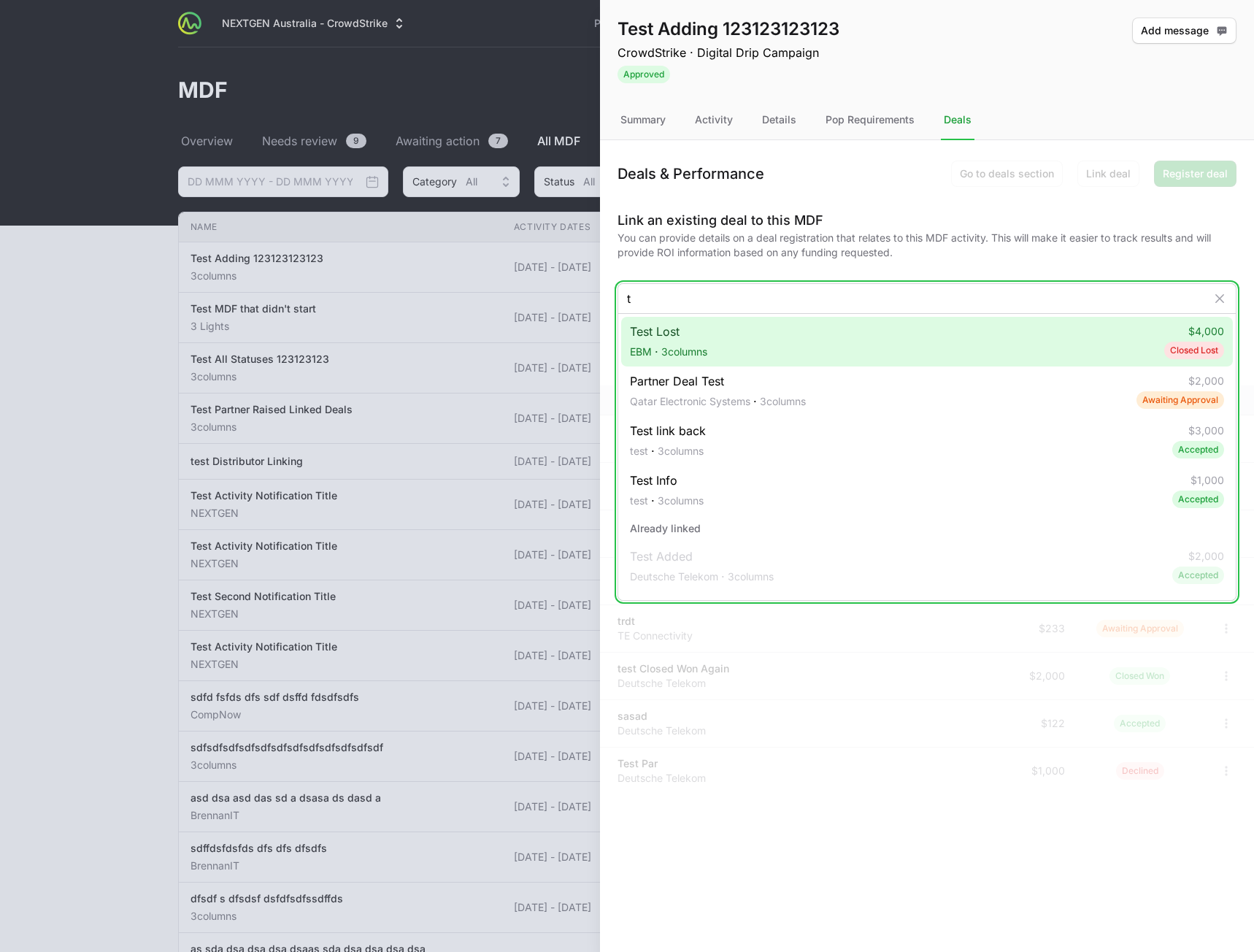
type input "t"
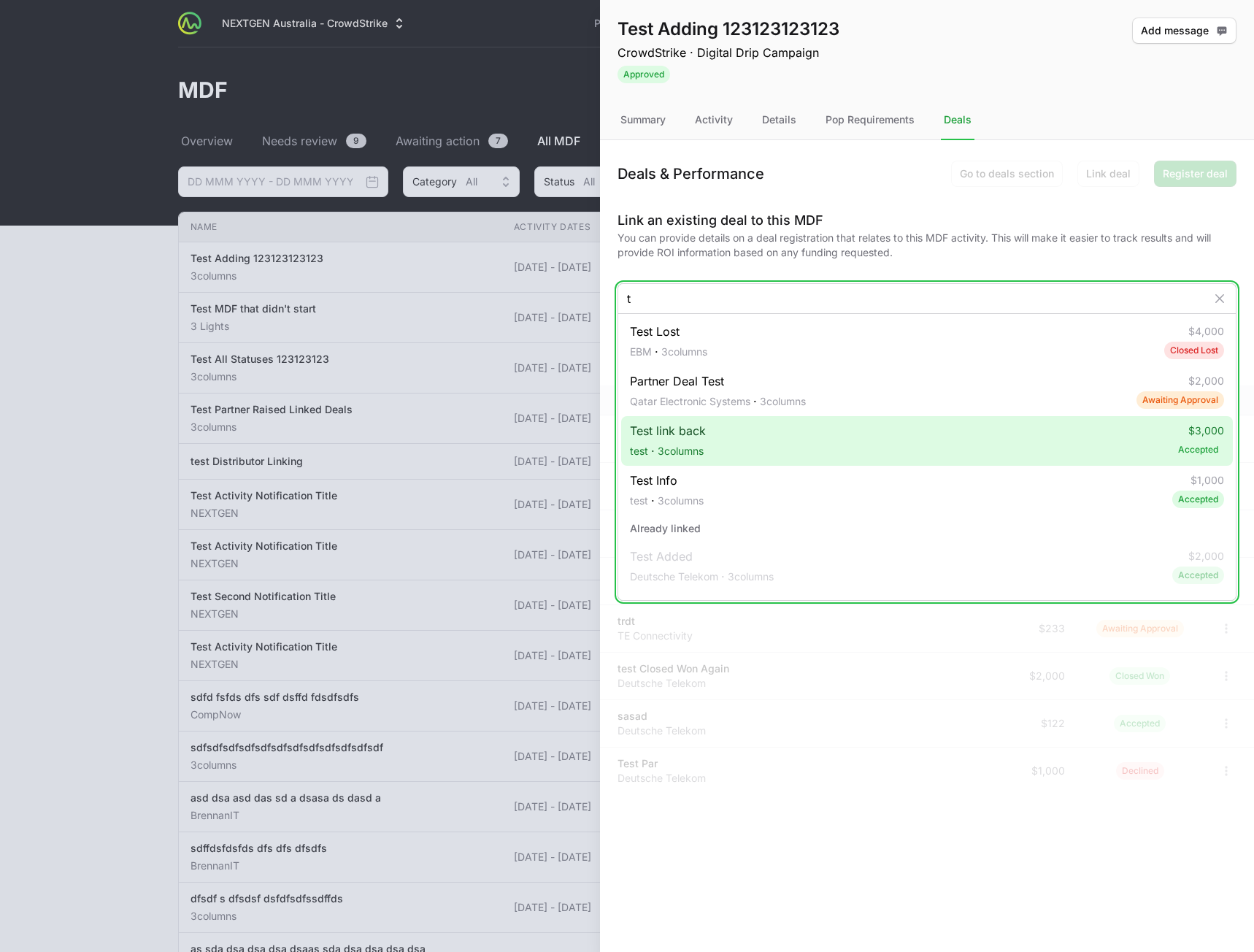
click at [673, 422] on span "Test link back test · 3columns" at bounding box center [667, 441] width 76 height 38
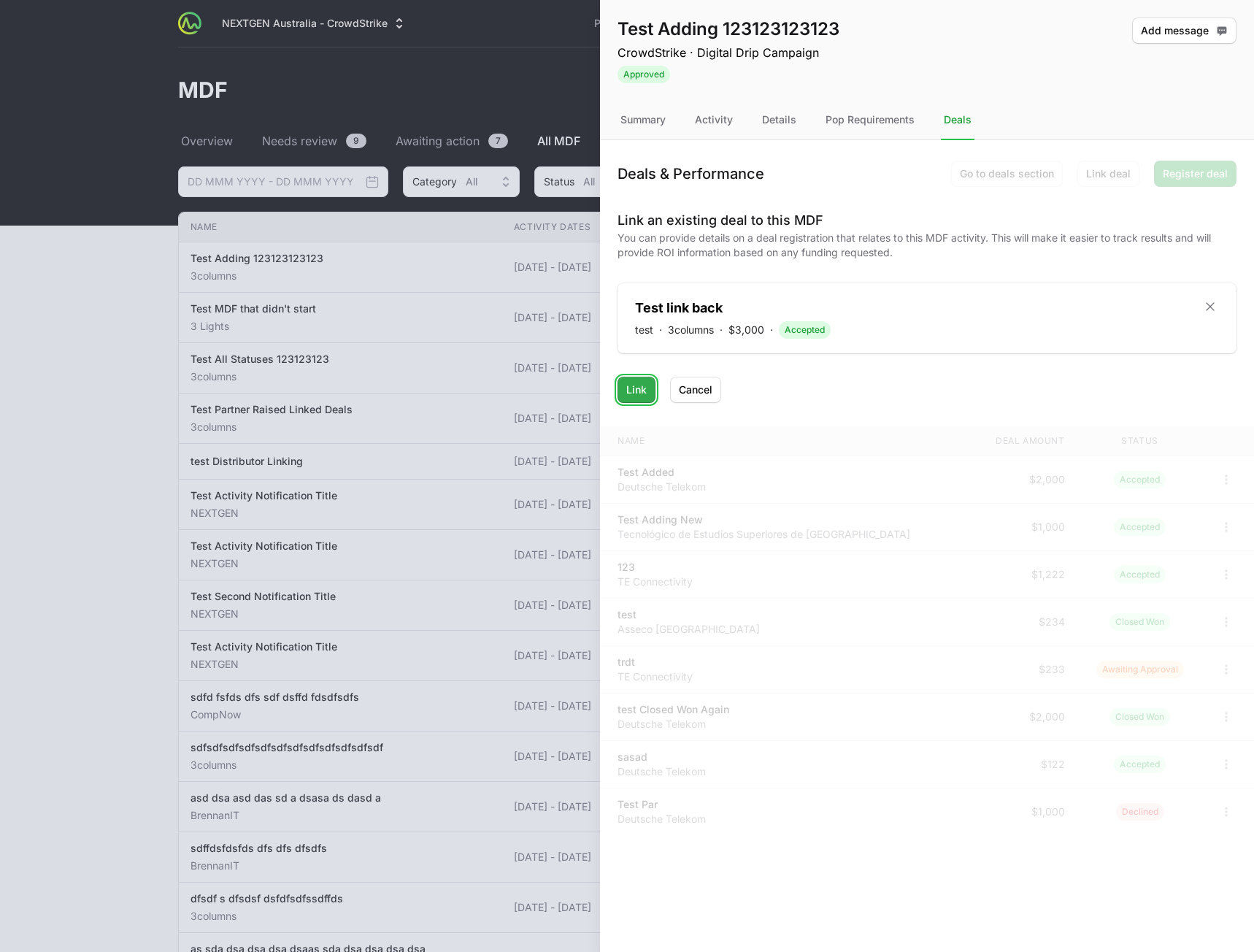
click at [642, 387] on span "Link" at bounding box center [636, 390] width 20 height 17
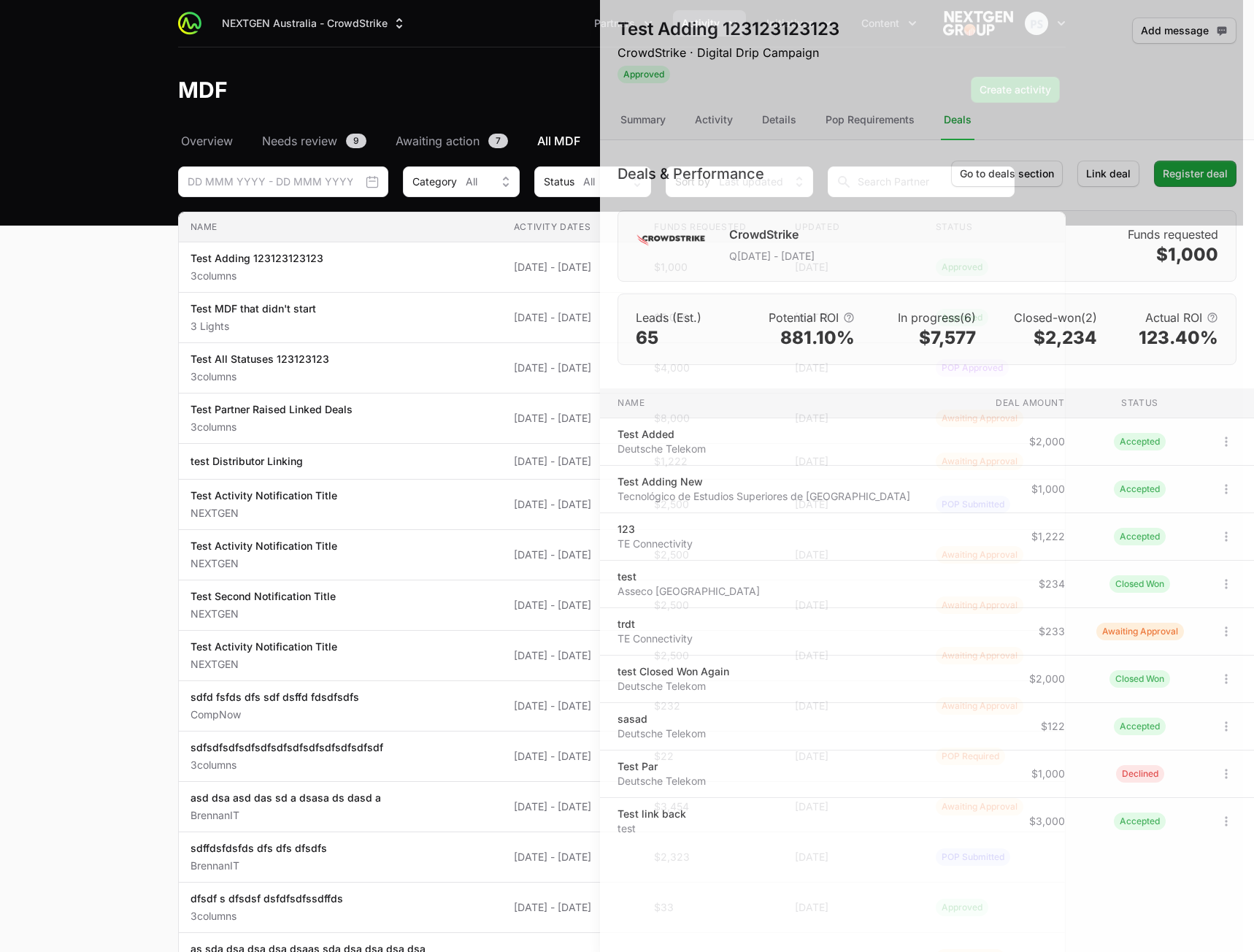
click at [387, 264] on div at bounding box center [627, 476] width 1254 height 952
